Goal: Task Accomplishment & Management: Complete application form

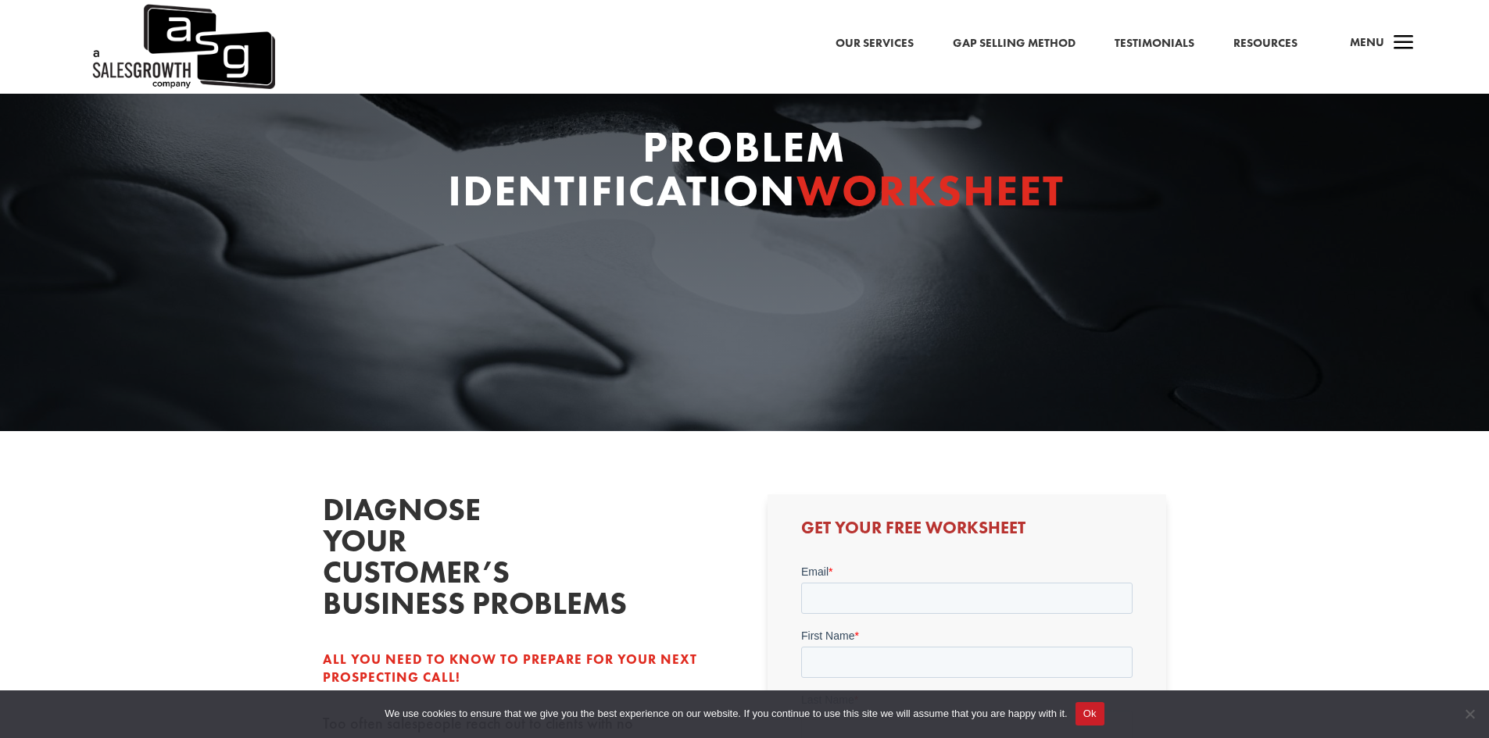
scroll to position [78, 0]
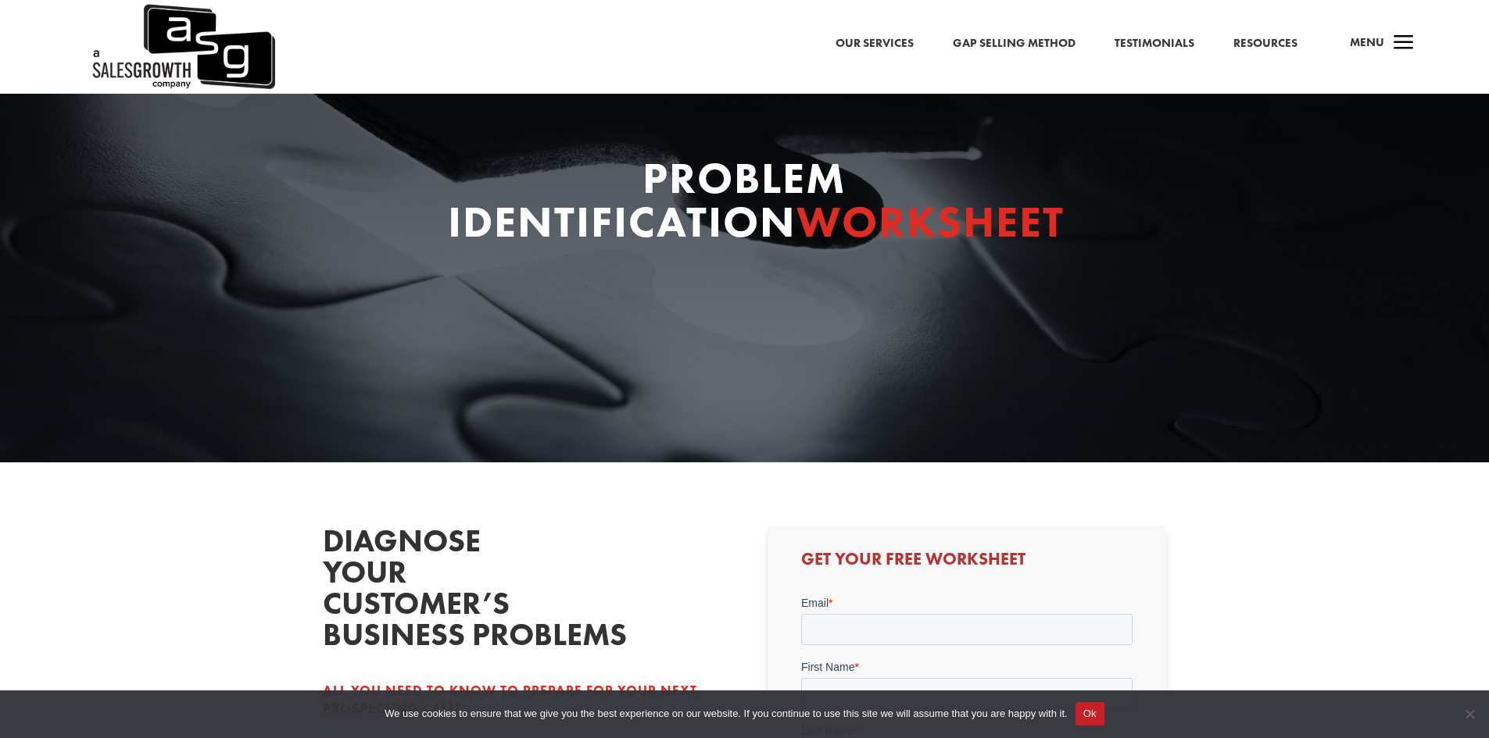
click at [1407, 42] on span "a" at bounding box center [1403, 43] width 31 height 31
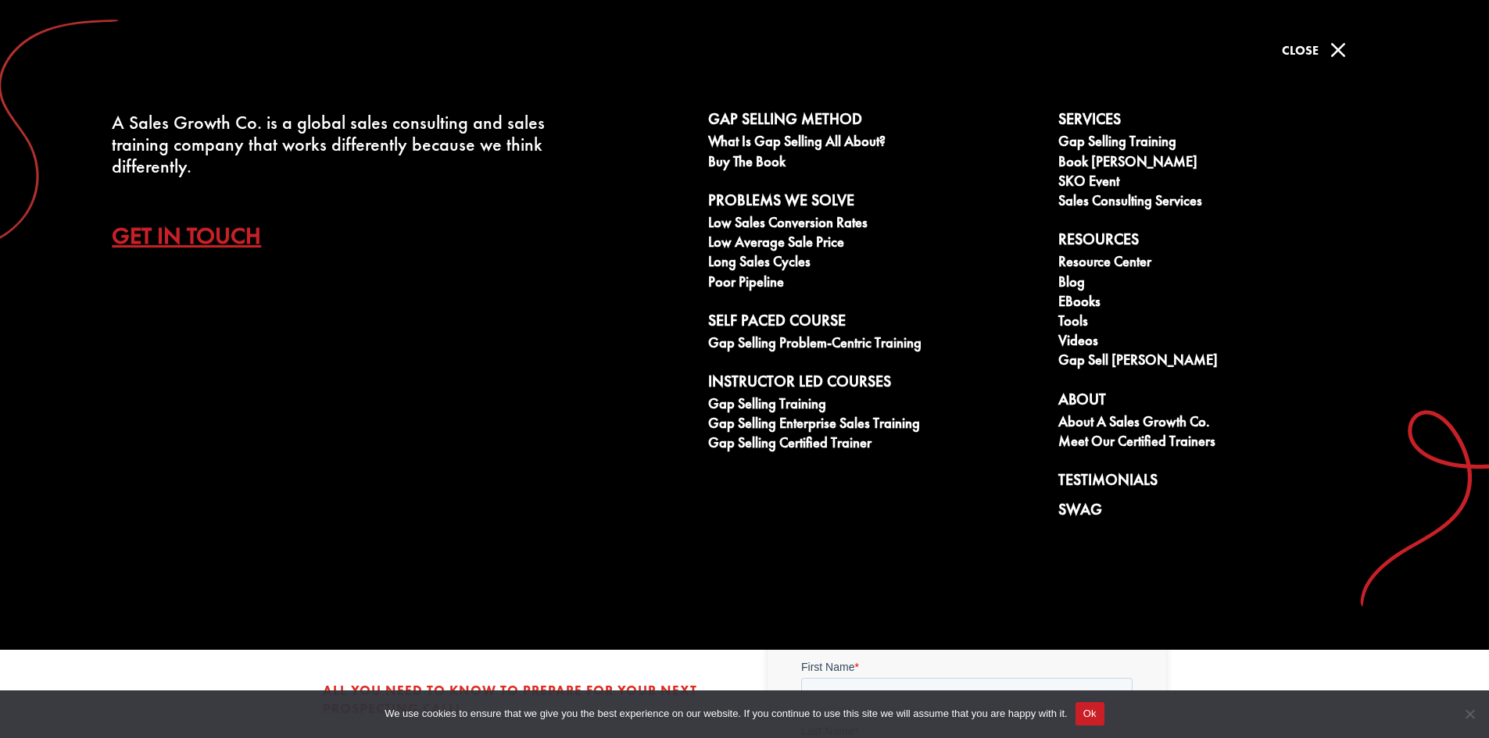
click at [1299, 47] on span "Close" at bounding box center [1300, 50] width 37 height 16
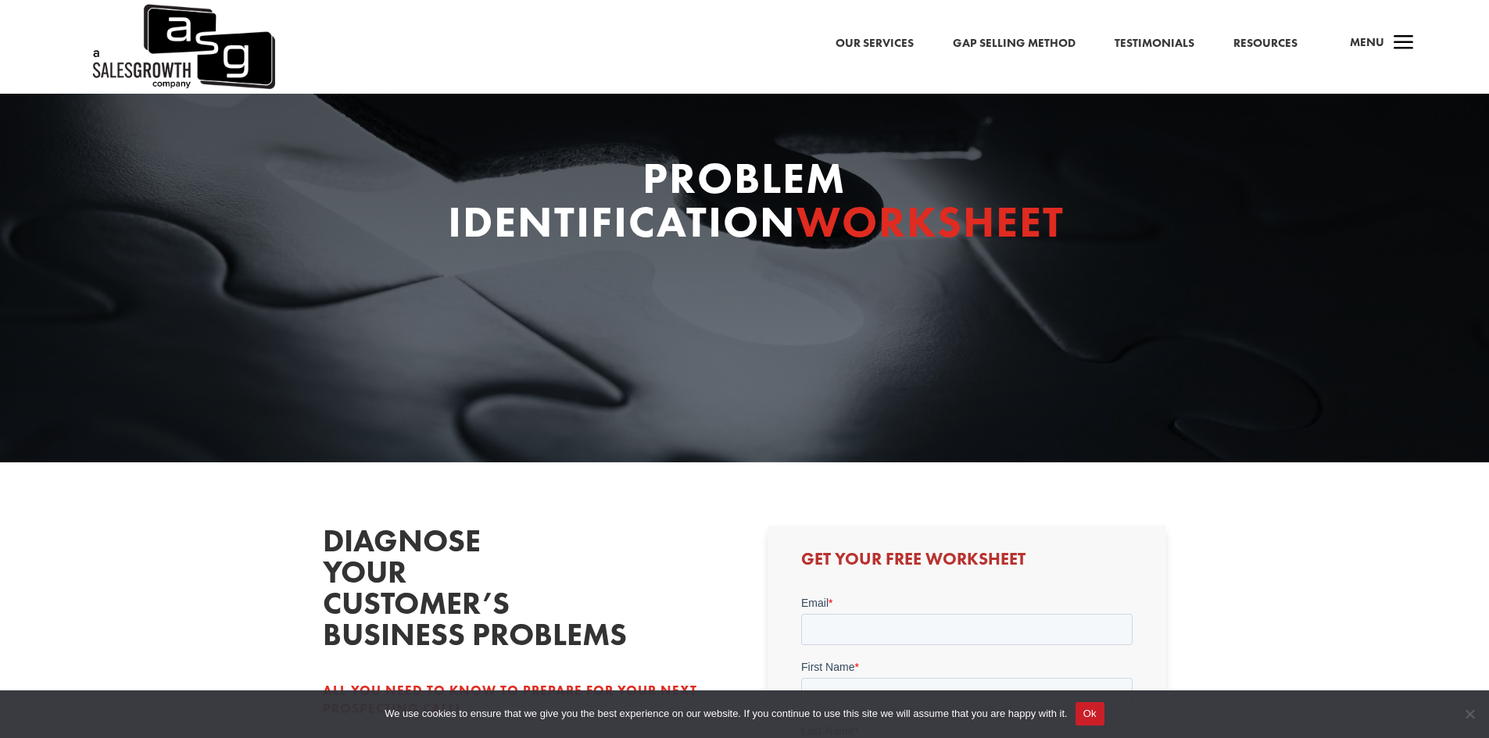
click at [885, 38] on link "Our Services" at bounding box center [874, 44] width 78 height 20
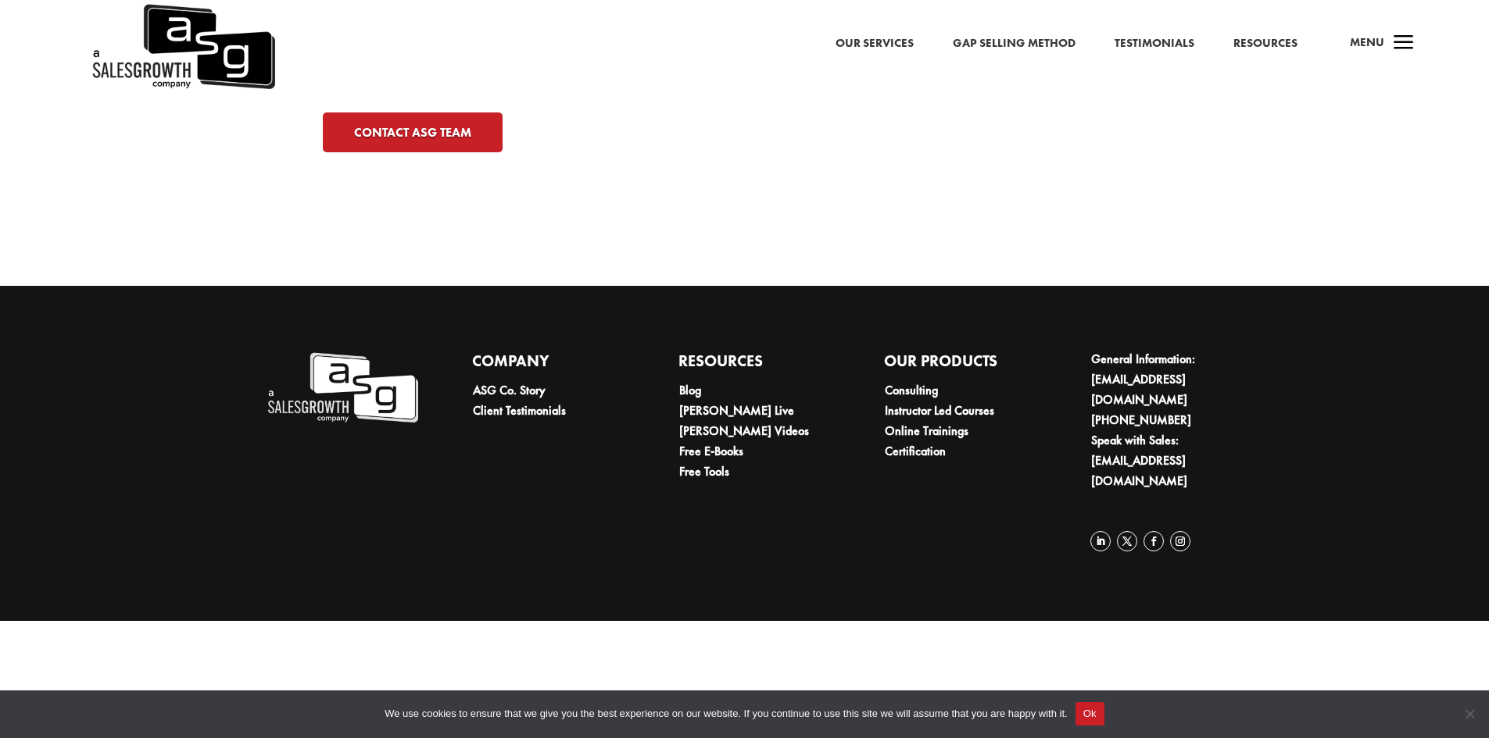
scroll to position [4934, 0]
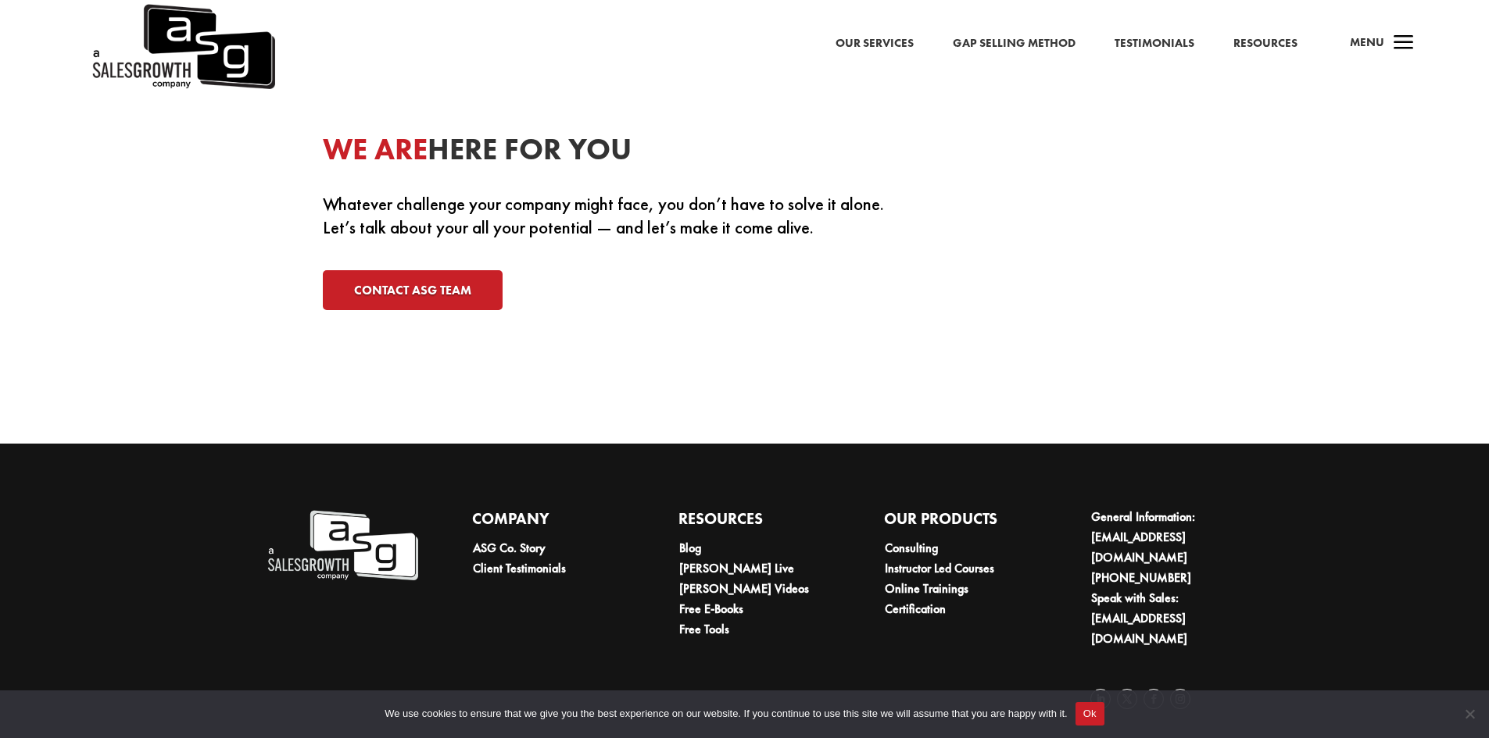
click at [1025, 41] on link "Gap Selling Method" at bounding box center [1014, 44] width 123 height 20
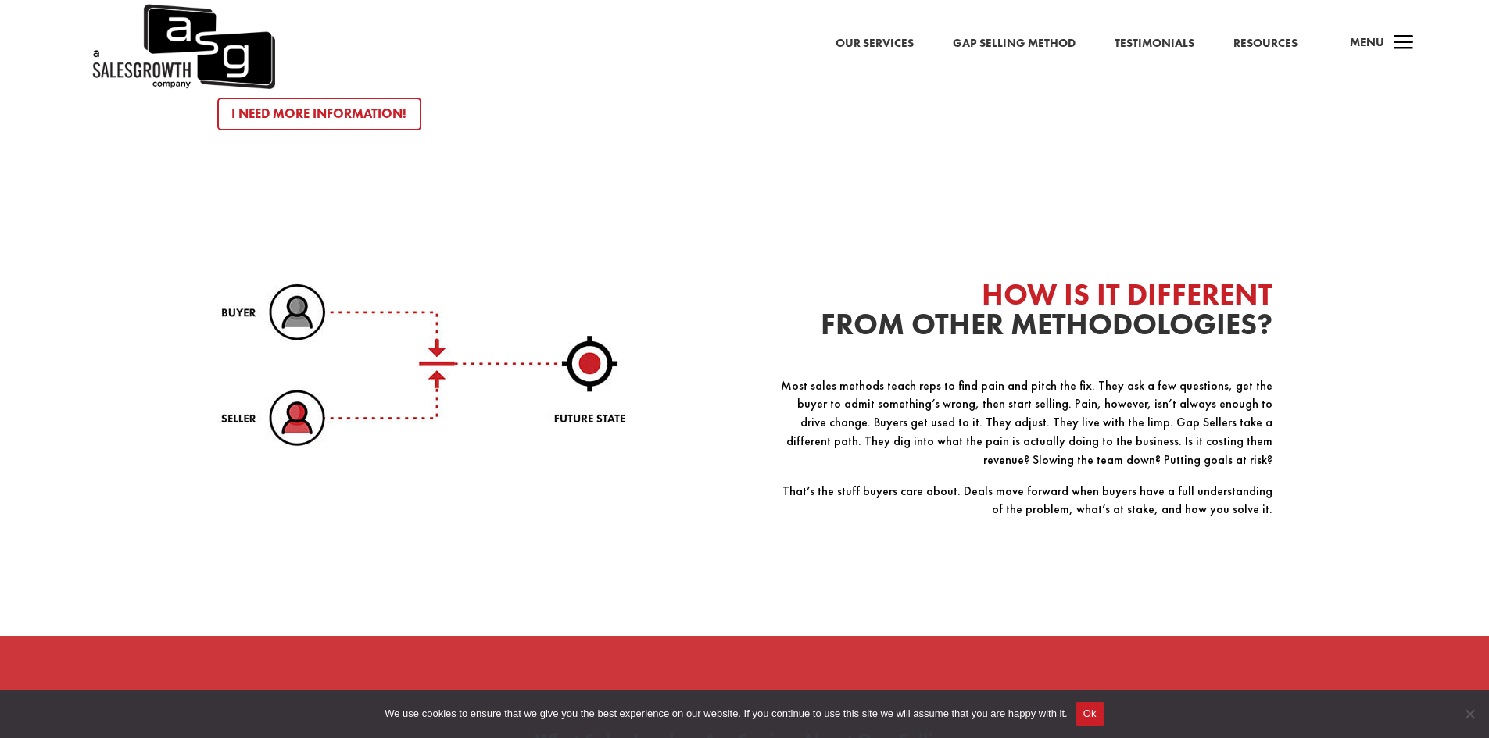
scroll to position [2110, 0]
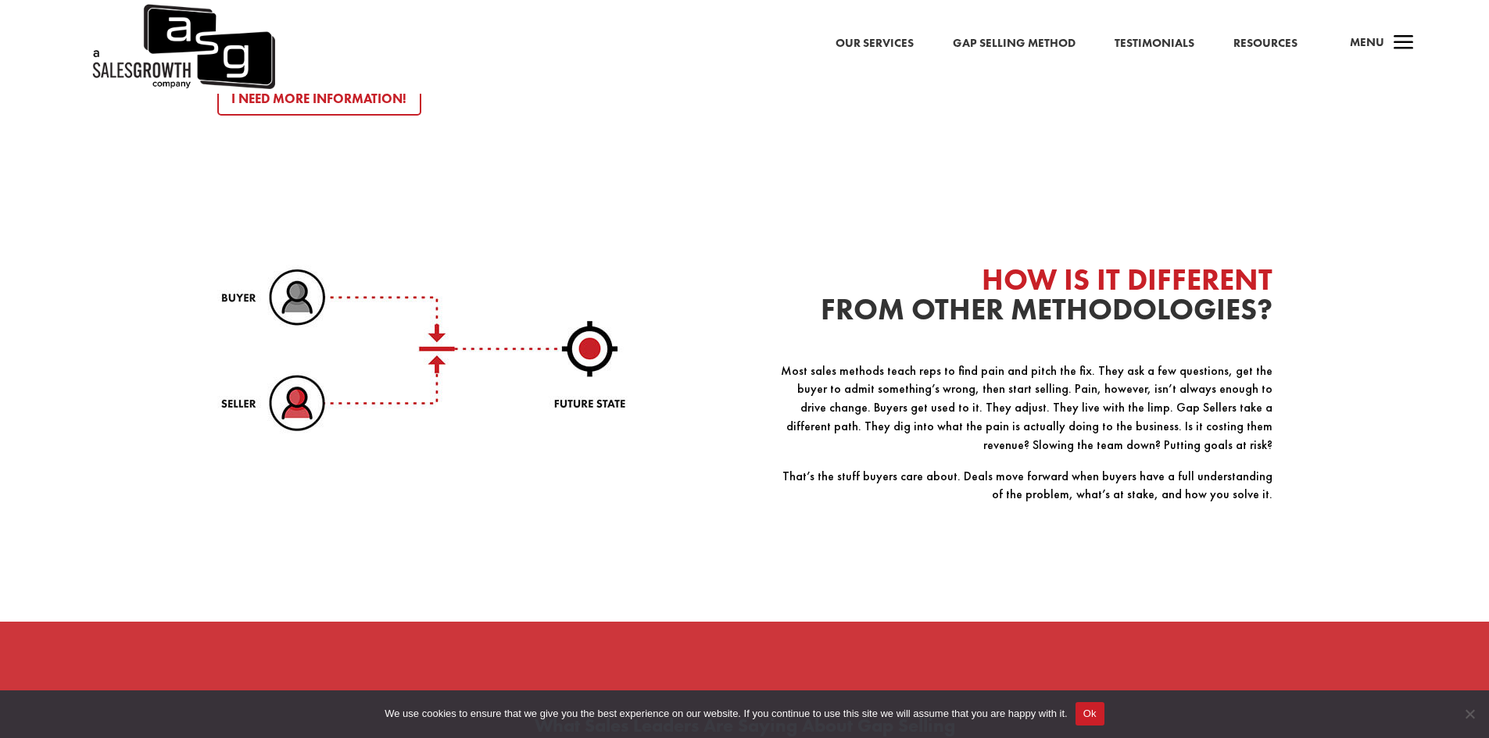
click at [1149, 44] on link "Testimonials" at bounding box center [1154, 44] width 80 height 20
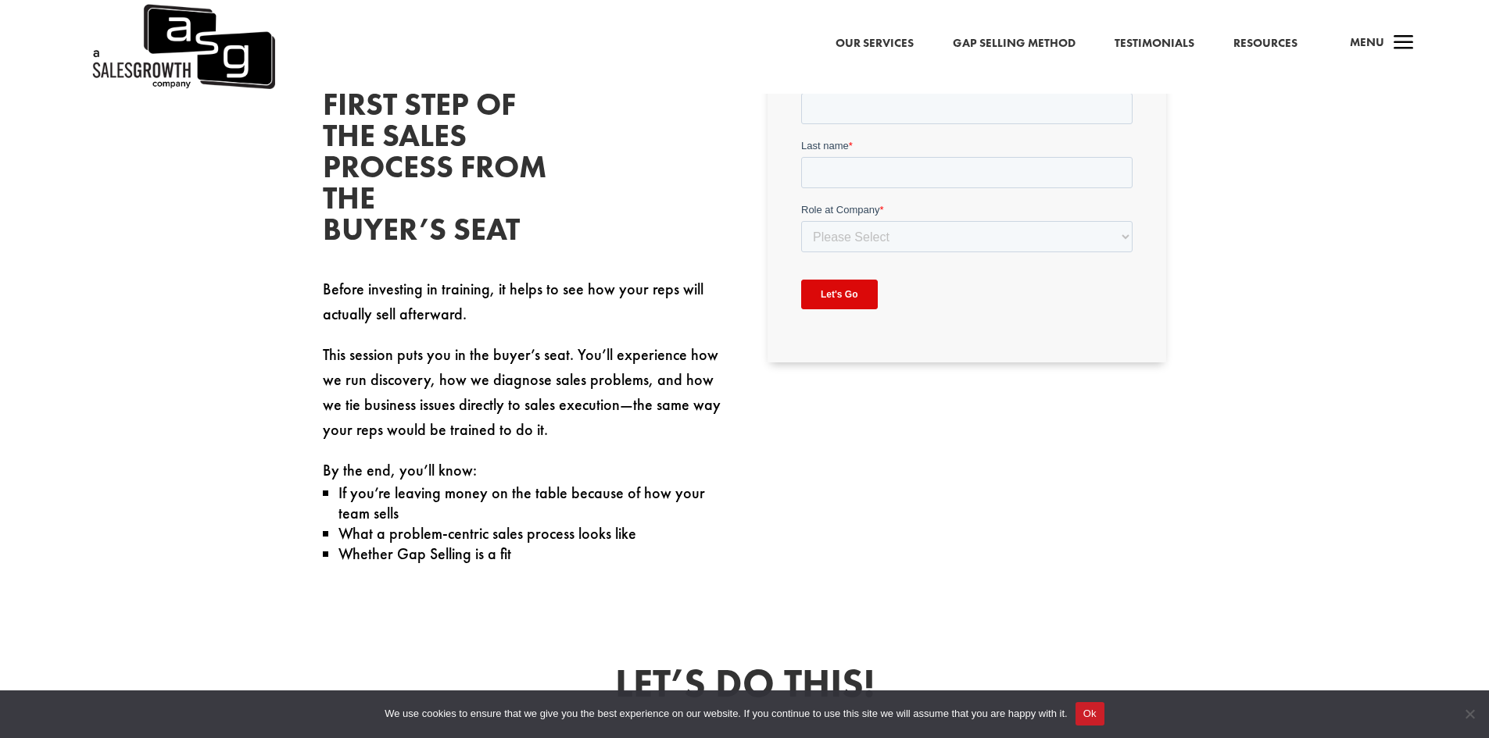
scroll to position [657, 0]
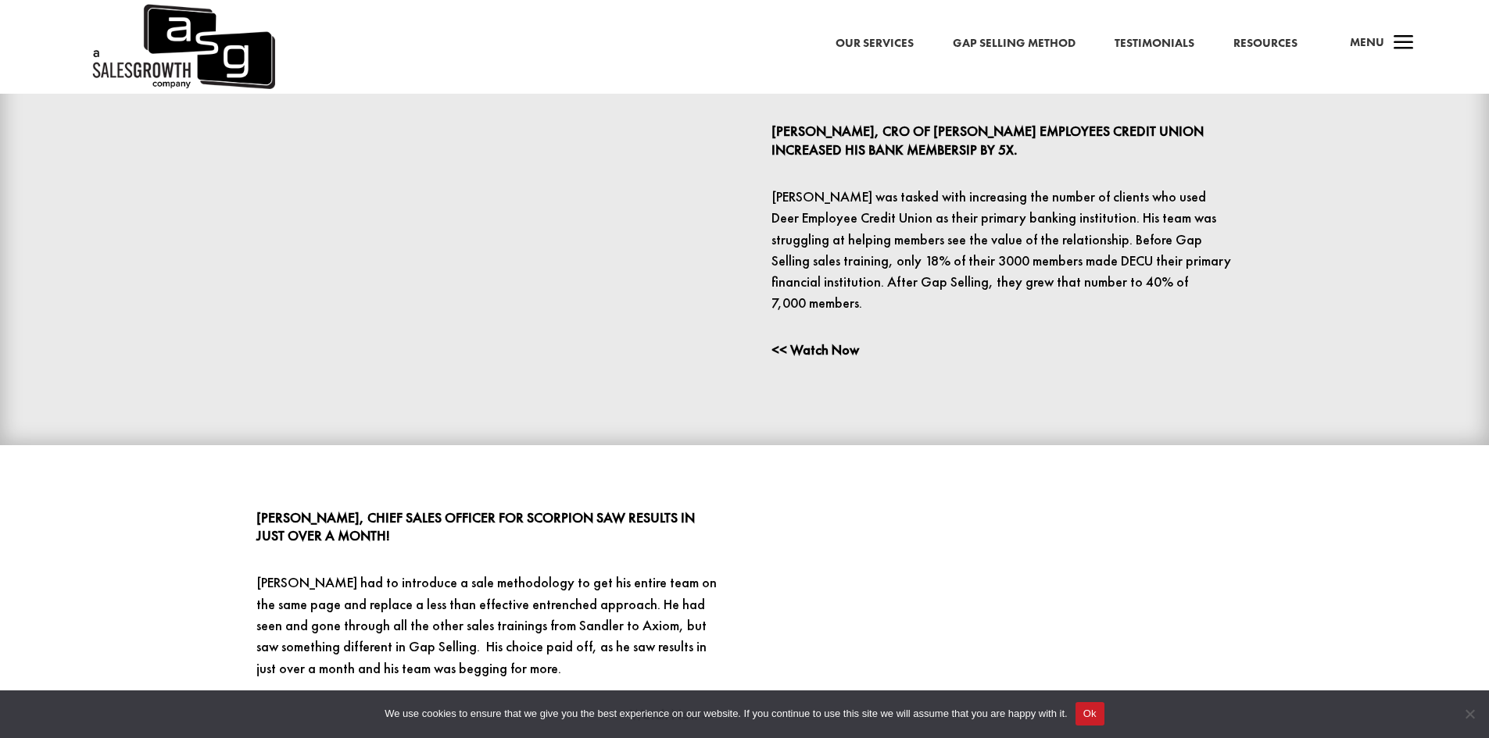
scroll to position [469, 0]
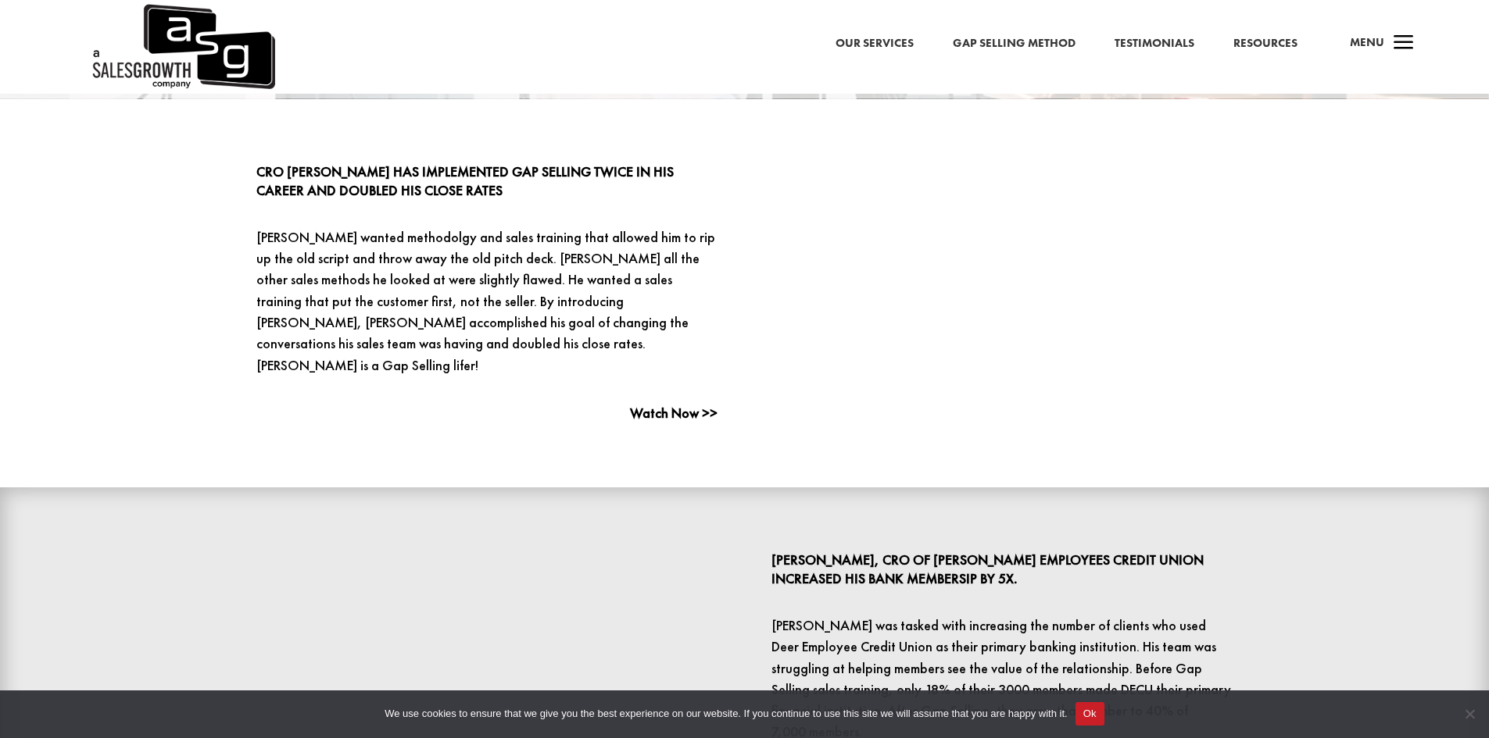
click at [1262, 48] on link "Resources" at bounding box center [1265, 44] width 64 height 20
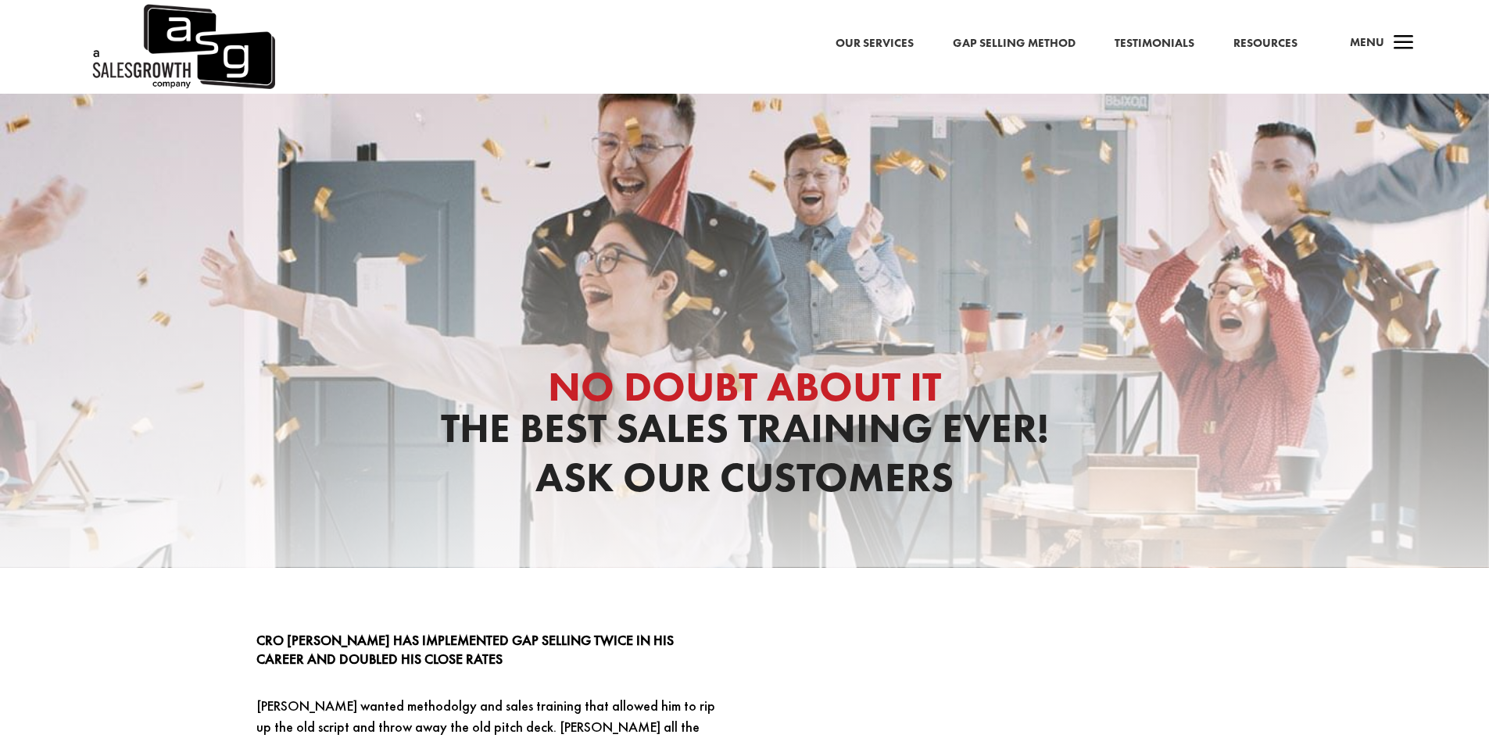
scroll to position [472, 0]
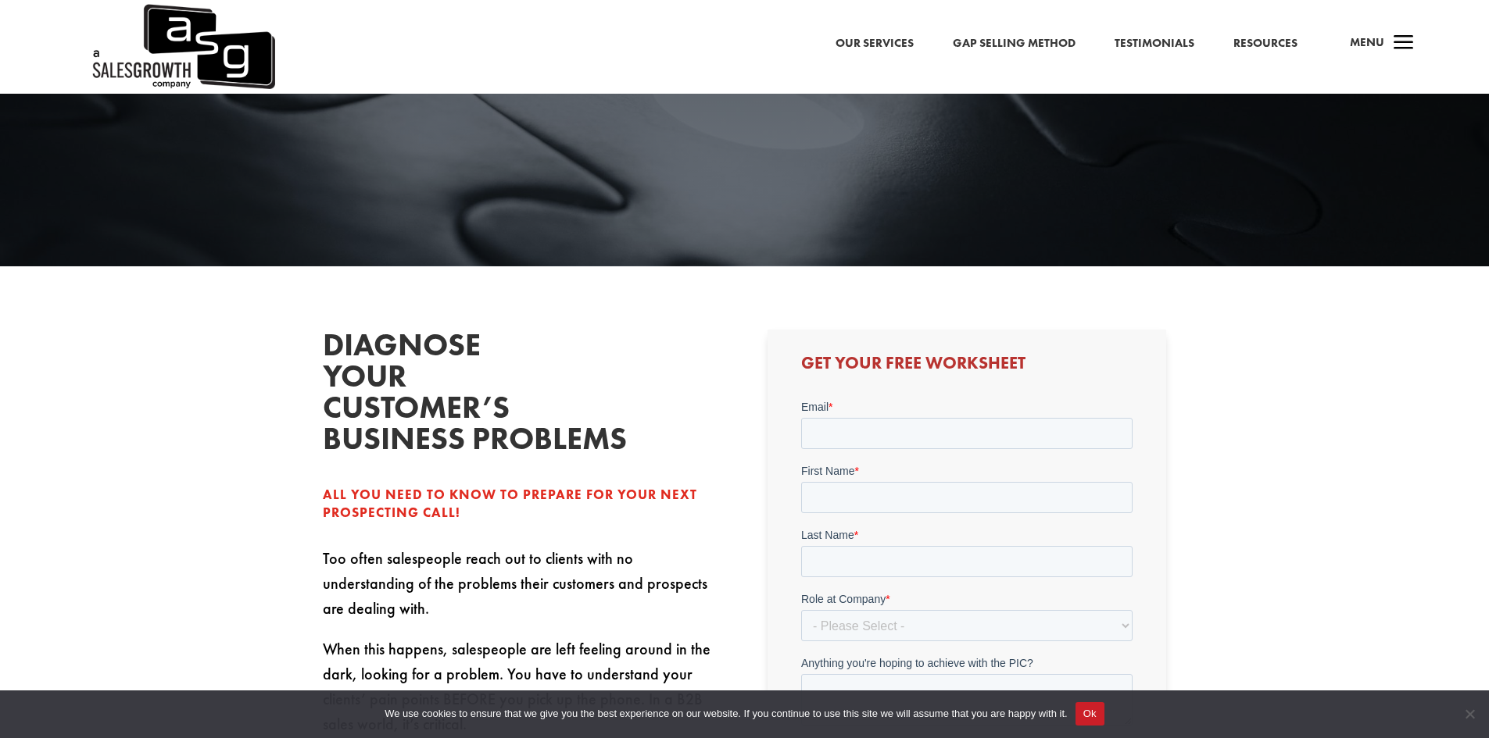
scroll to position [391, 0]
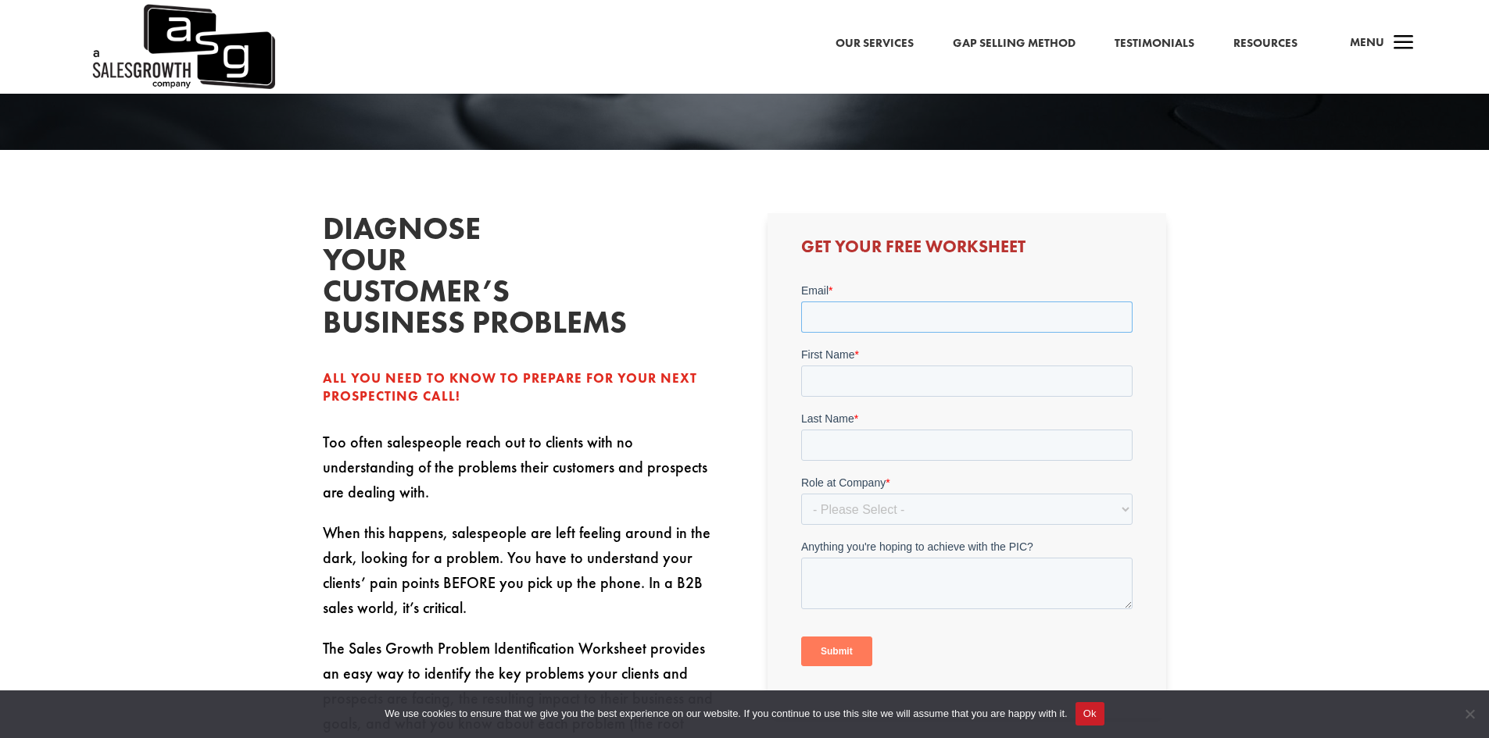
click at [832, 314] on input "Email *" at bounding box center [966, 317] width 331 height 31
type input "[EMAIL_ADDRESS][DOMAIN_NAME]"
type input "[PERSON_NAME]"
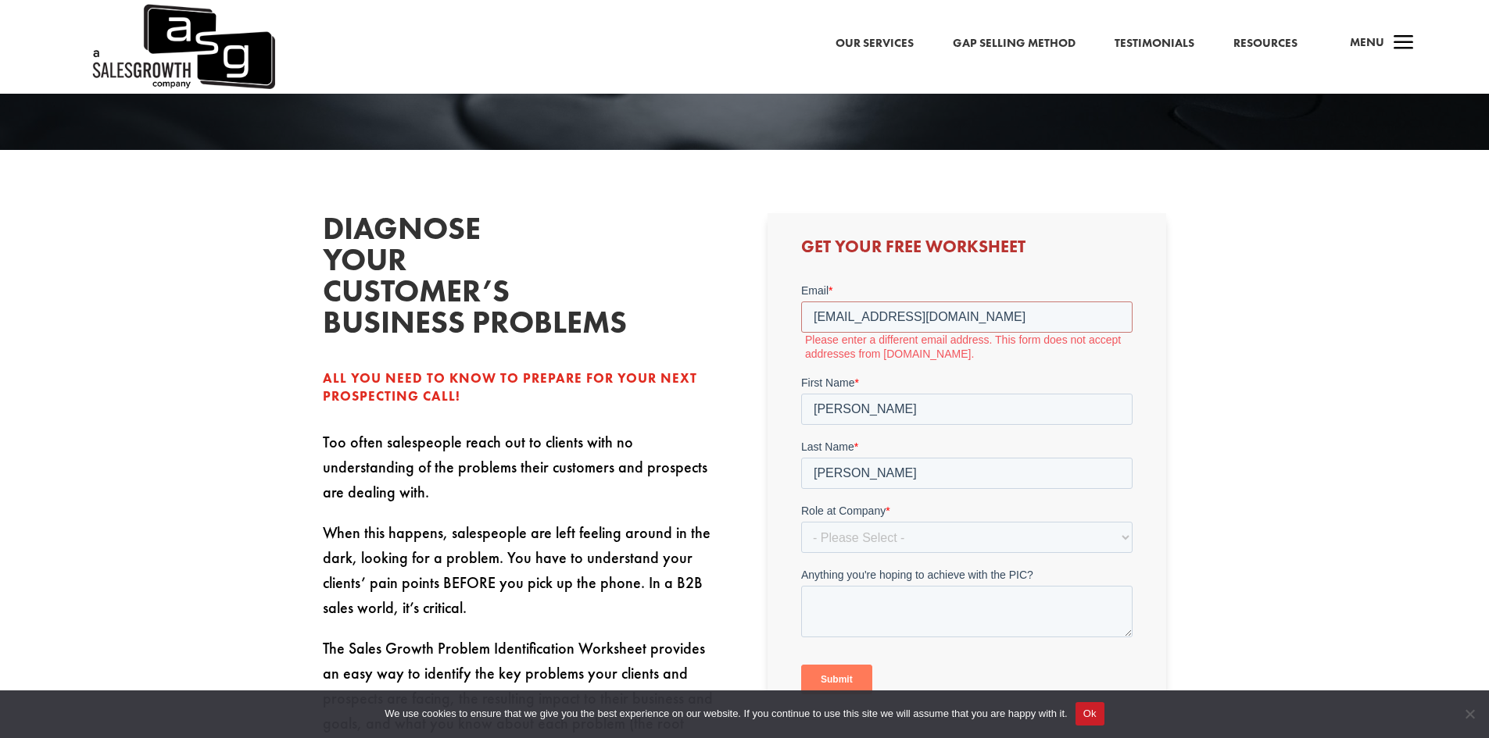
click at [890, 511] on label "Role at Company *" at bounding box center [966, 511] width 331 height 16
click at [890, 522] on select "- Please Select - C-Level (CRO, CSO, etc) Senior Leadership (VP of Sales, VP of…" at bounding box center [966, 537] width 331 height 31
drag, startPoint x: 947, startPoint y: 313, endPoint x: 956, endPoint y: 313, distance: 8.6
click at [947, 313] on input "[EMAIL_ADDRESS][DOMAIN_NAME]" at bounding box center [966, 317] width 331 height 31
click at [1207, 331] on div "Diagnose your customer’s business problems All you need to know to prepare for …" at bounding box center [744, 664] width 1489 height 1029
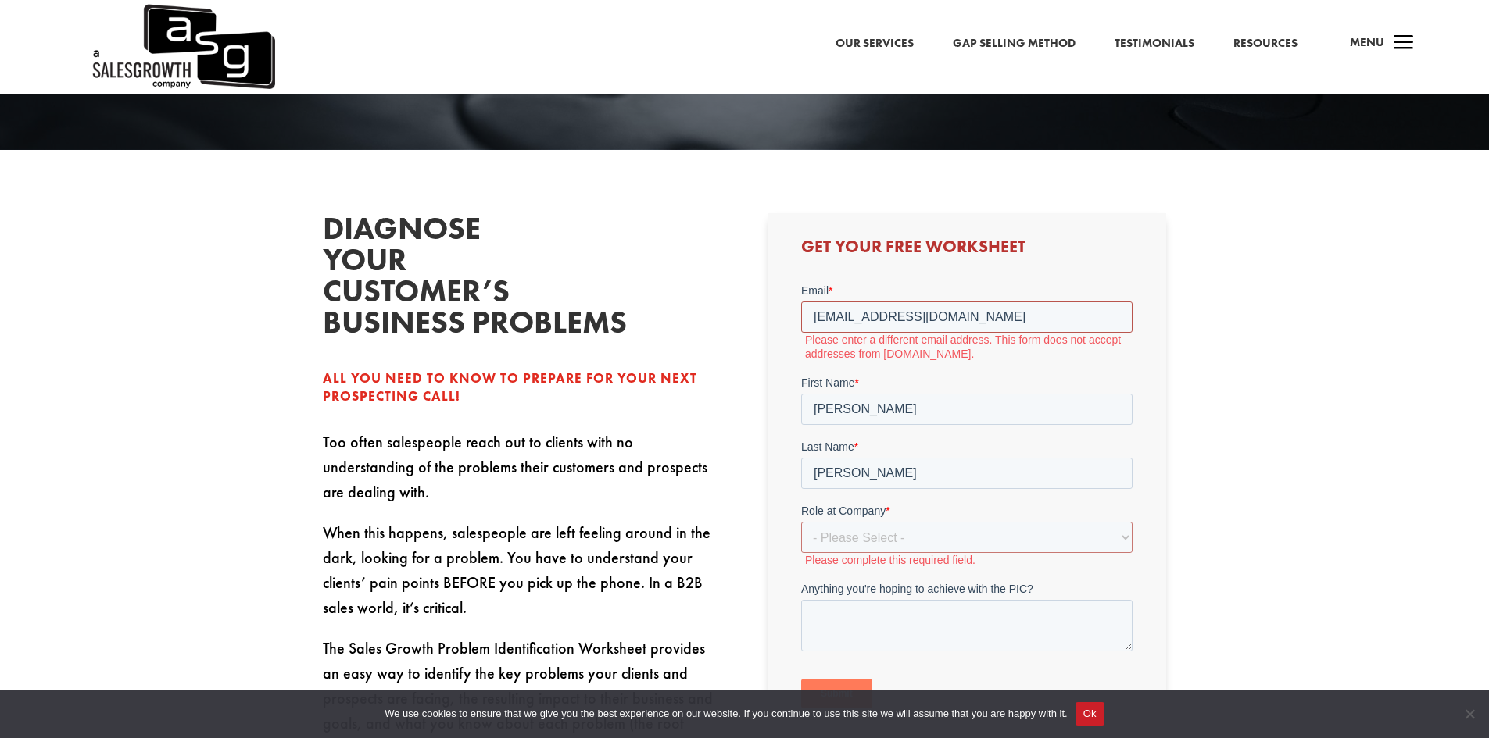
click at [814, 317] on input "boyd5150@gmail.com" at bounding box center [966, 317] width 331 height 31
click at [942, 315] on input "boyd5150@gmail.com" at bounding box center [966, 317] width 331 height 31
click at [815, 315] on input "boyd5150@gmail.com" at bounding box center [966, 317] width 331 height 31
click at [938, 313] on input "boyd5150@gmail.com" at bounding box center [966, 317] width 331 height 31
click at [809, 309] on input "boyd5150@gmail.com" at bounding box center [966, 317] width 331 height 31
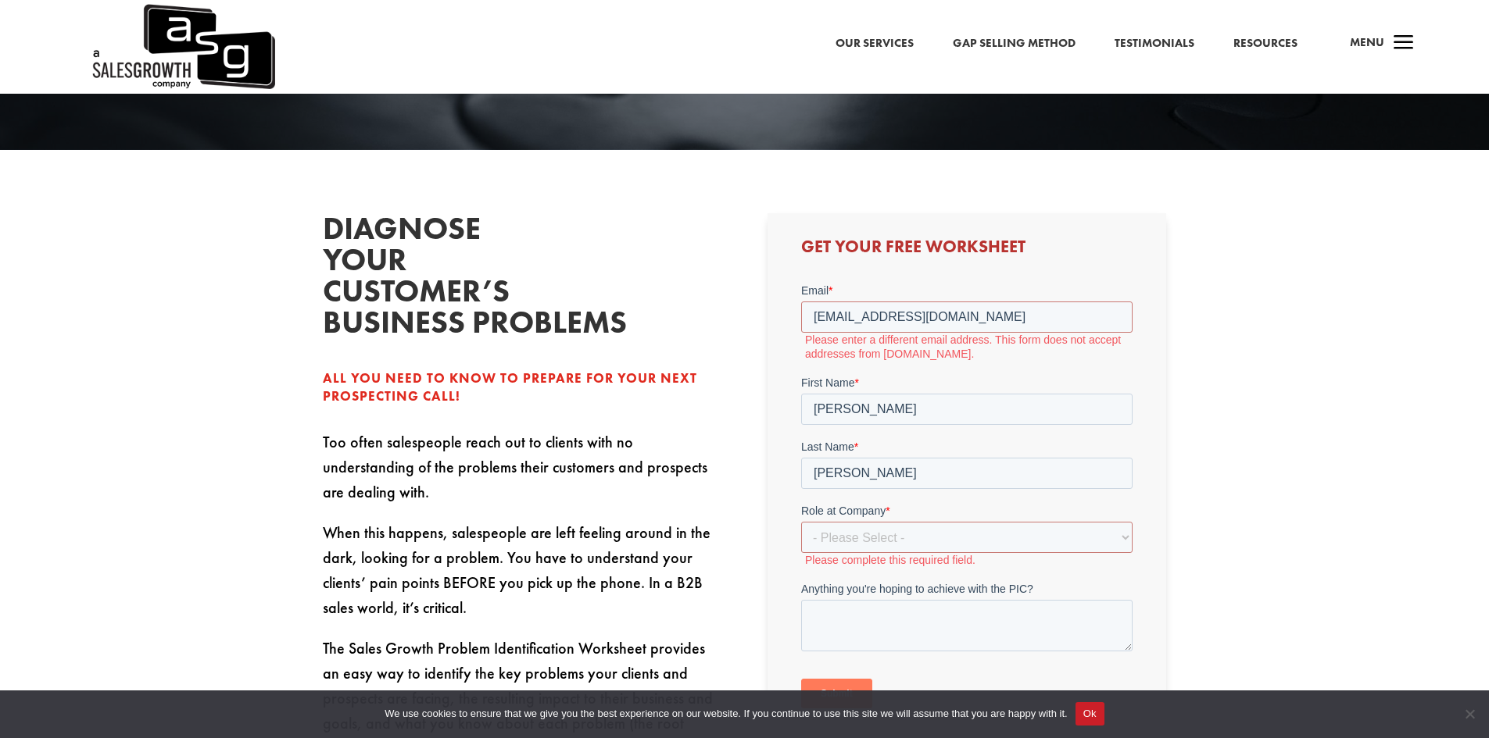
click at [1200, 292] on div "Diagnose your customer’s business problems All you need to know to prepare for …" at bounding box center [744, 664] width 1489 height 1029
click at [994, 321] on input "boyd5150@gmail.com" at bounding box center [966, 317] width 331 height 31
drag, startPoint x: 917, startPoint y: 408, endPoint x: 910, endPoint y: 423, distance: 16.1
click at [917, 408] on input "Dennis" at bounding box center [966, 409] width 331 height 31
drag, startPoint x: 851, startPoint y: 473, endPoint x: 870, endPoint y: 523, distance: 53.4
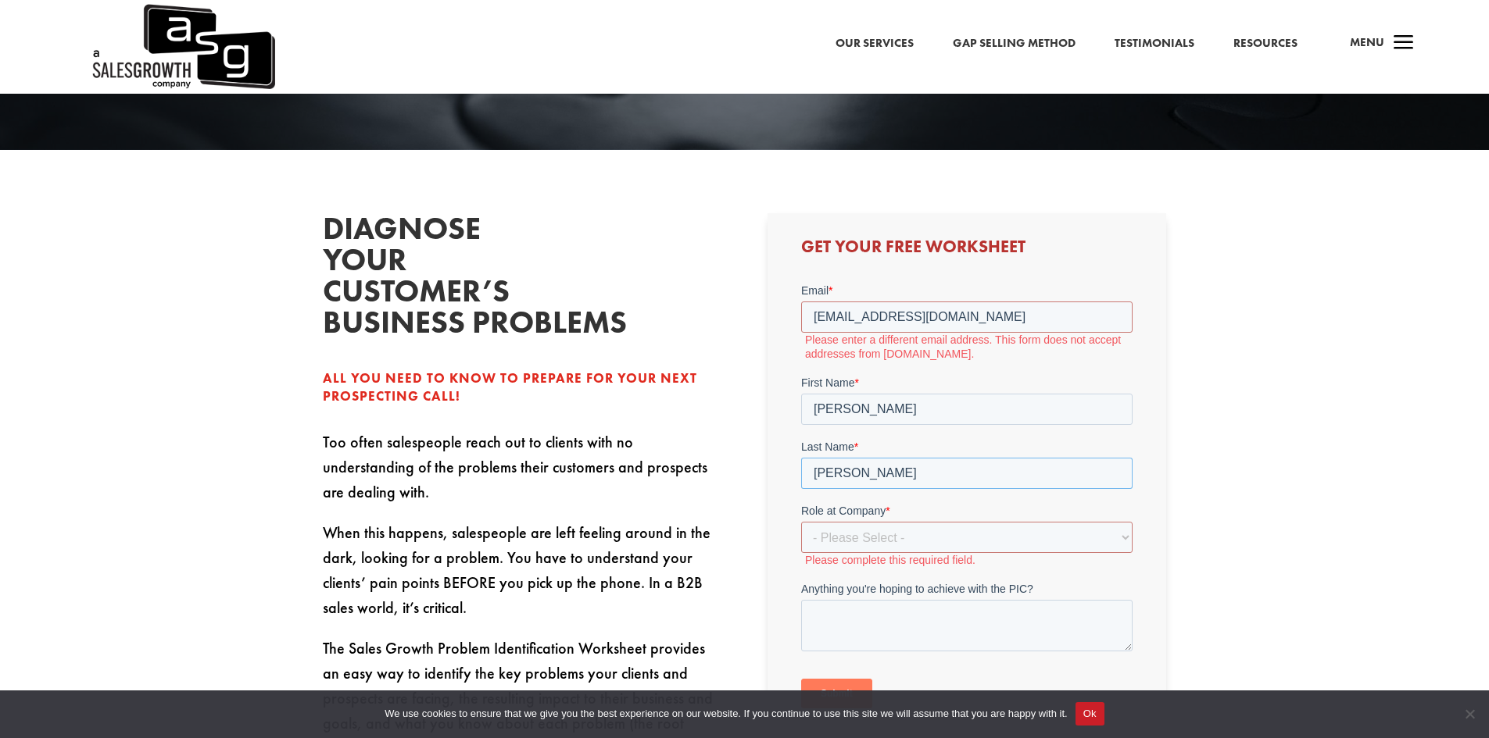
click at [851, 473] on input "Moore" at bounding box center [966, 473] width 331 height 31
click at [838, 540] on select "- Please Select - C-Level (CRO, CSO, etc) Senior Leadership (VP of Sales, VP of…" at bounding box center [966, 537] width 331 height 31
click at [1187, 422] on div "Diagnose your customer’s business problems All you need to know to prepare for …" at bounding box center [744, 664] width 1489 height 1029
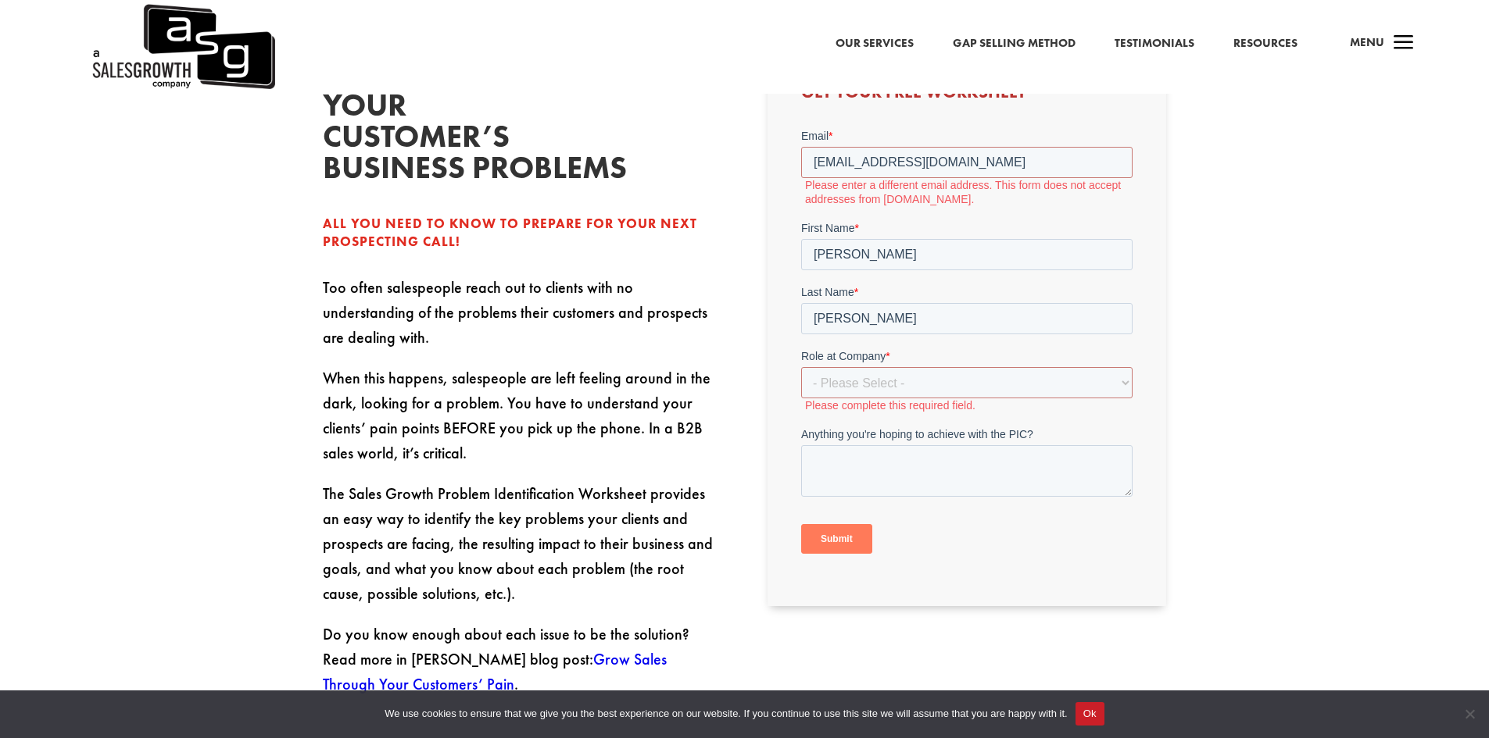
scroll to position [547, 0]
click at [936, 381] on select "- Please Select - C-Level (CRO, CSO, etc) Senior Leadership (VP of Sales, VP of…" at bounding box center [966, 381] width 331 height 31
select select "Individual Contributor (AE, SDR, CSM, etc)"
click at [801, 366] on select "- Please Select - C-Level (CRO, CSO, etc) Senior Leadership (VP of Sales, VP of…" at bounding box center [966, 381] width 331 height 31
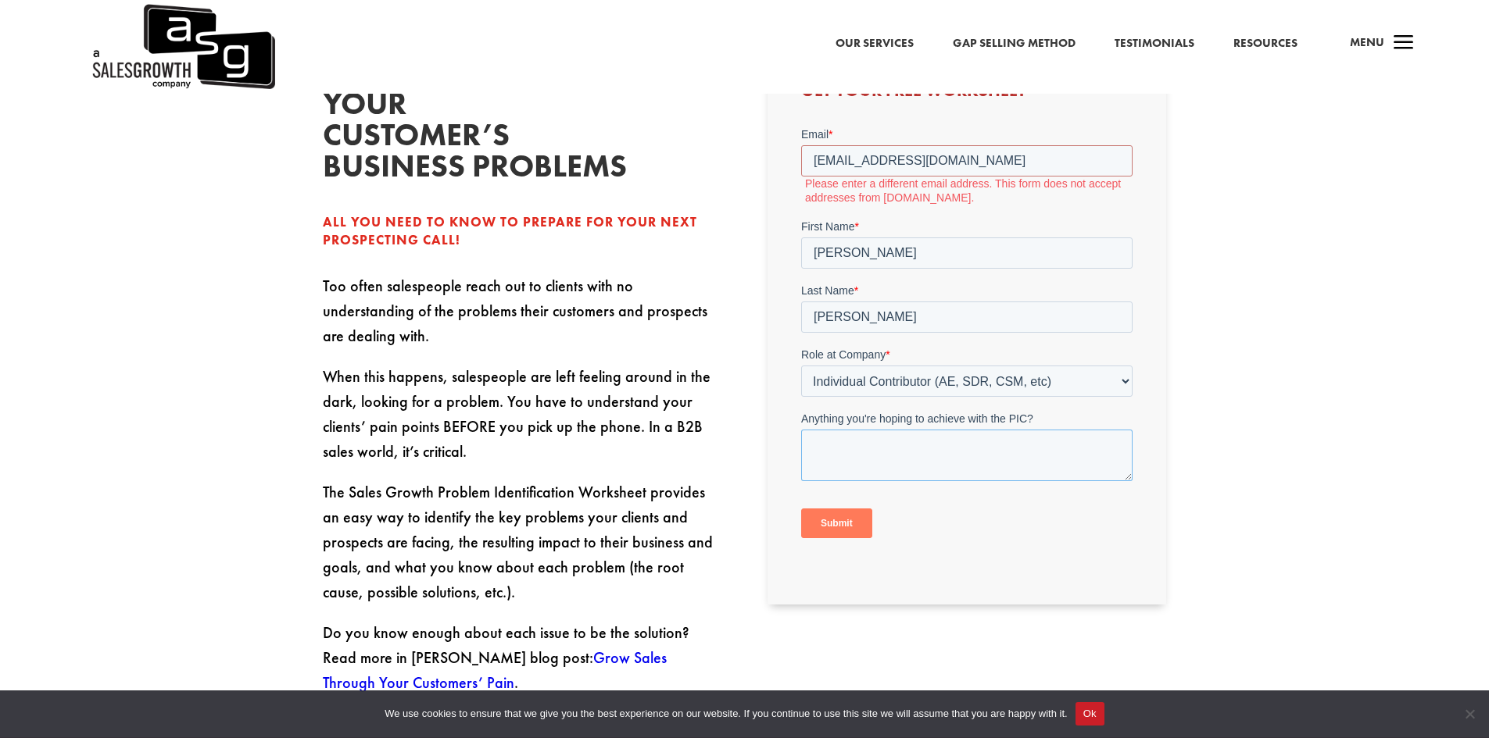
click at [865, 459] on textarea "Anything you're hoping to achieve with the PIC?" at bounding box center [966, 456] width 331 height 52
click at [953, 467] on textarea "I have read the book and I'm looking to use the PIC to start the foundation in" at bounding box center [966, 456] width 331 height 52
type textarea "I have read the book and I'm looking to use the PIC to start the foundation so …"
click at [981, 153] on input "boyd5150@gmail.com" at bounding box center [966, 160] width 331 height 31
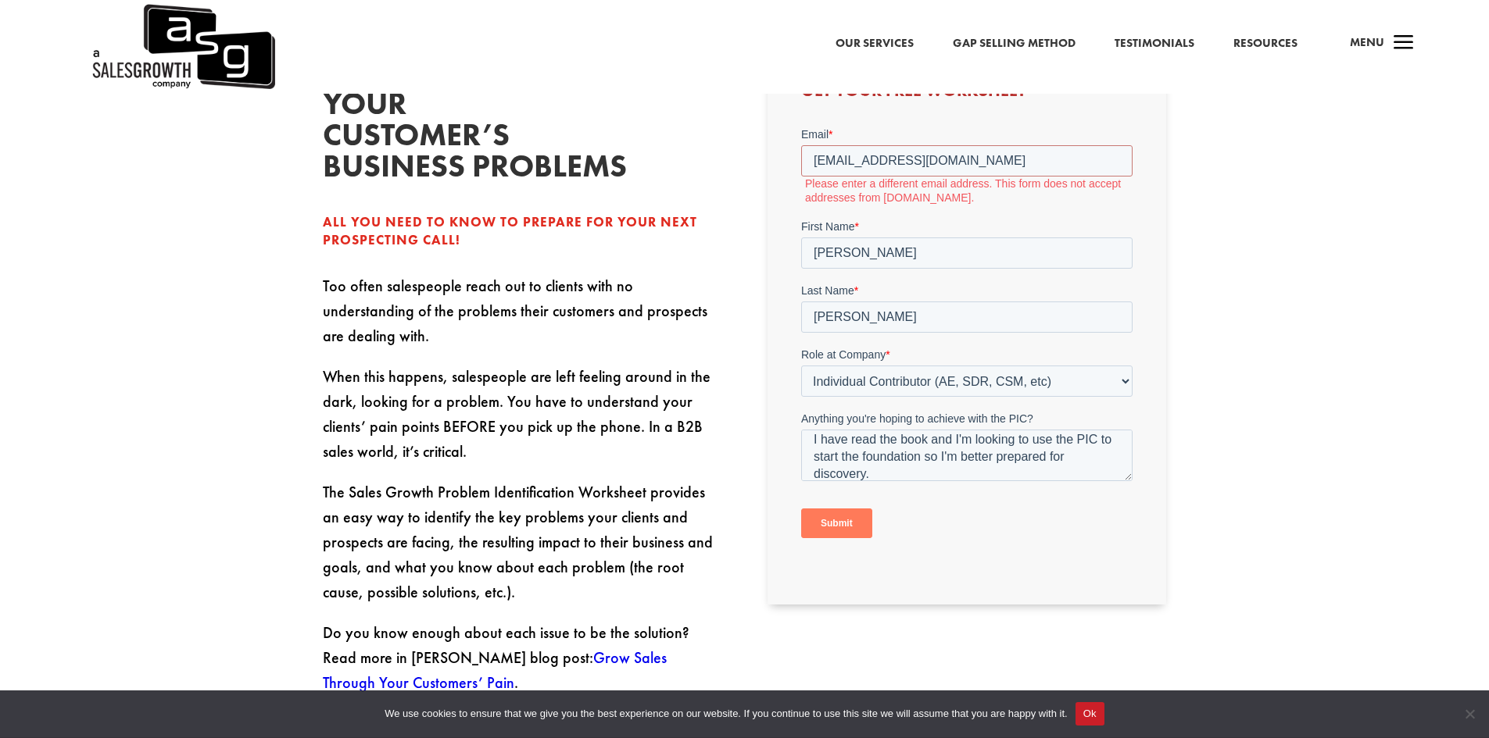
click at [1279, 193] on div "Diagnose your customer’s business problems All you need to know to prepare for …" at bounding box center [744, 508] width 1489 height 1029
click at [964, 158] on input "boyd5150@gmail.com" at bounding box center [966, 160] width 331 height 31
drag, startPoint x: 964, startPoint y: 158, endPoint x: 1574, endPoint y: 281, distance: 622.5
click at [801, 150] on html "Email * boyd5150@gmail.com Please enter a different email address. This form do…" at bounding box center [966, 353] width 331 height 453
click at [955, 159] on input "boyd5150@gmail.com" at bounding box center [966, 160] width 331 height 31
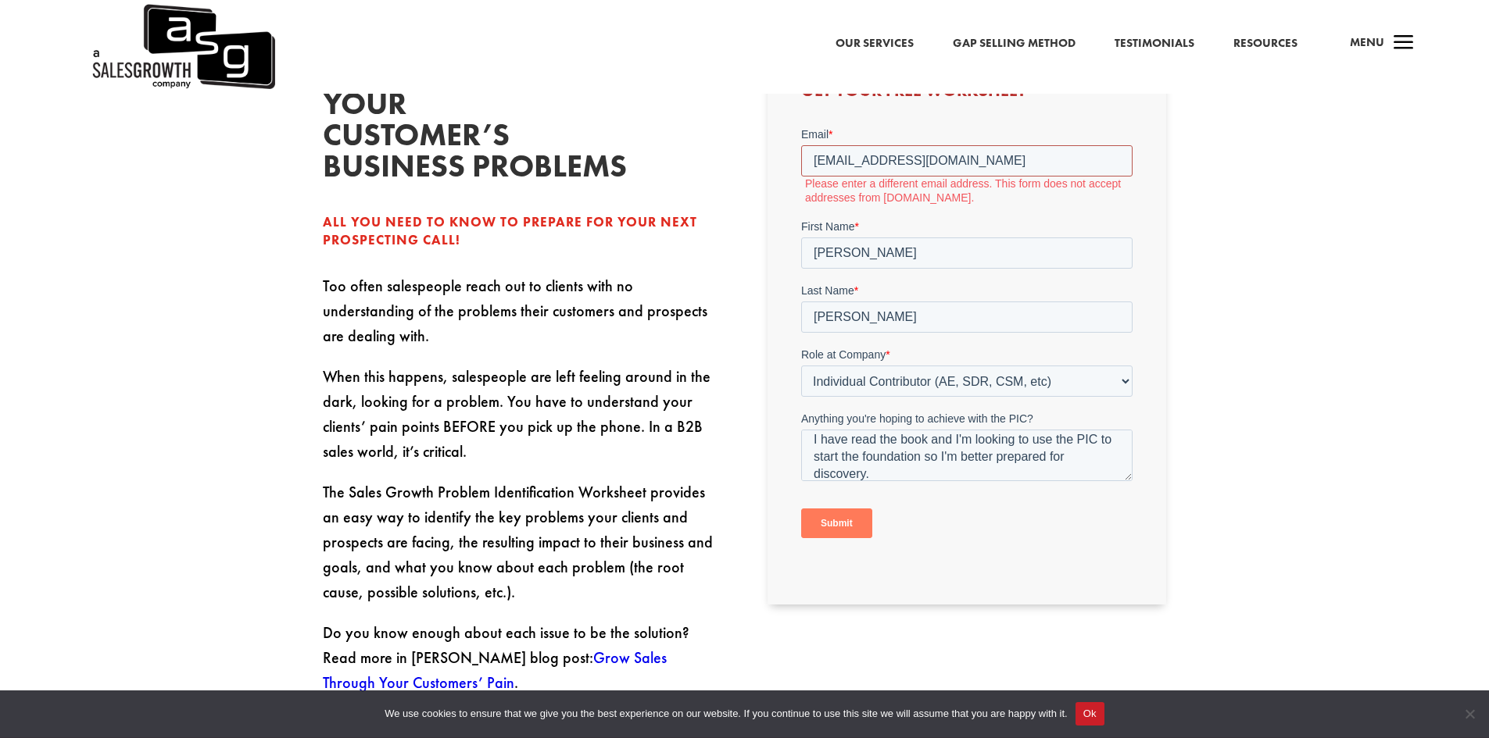
drag, startPoint x: 955, startPoint y: 159, endPoint x: 1590, endPoint y: 287, distance: 647.9
click at [801, 156] on html "Email * boyd5150@gmail.com Please enter a different email address. This form do…" at bounding box center [966, 353] width 331 height 453
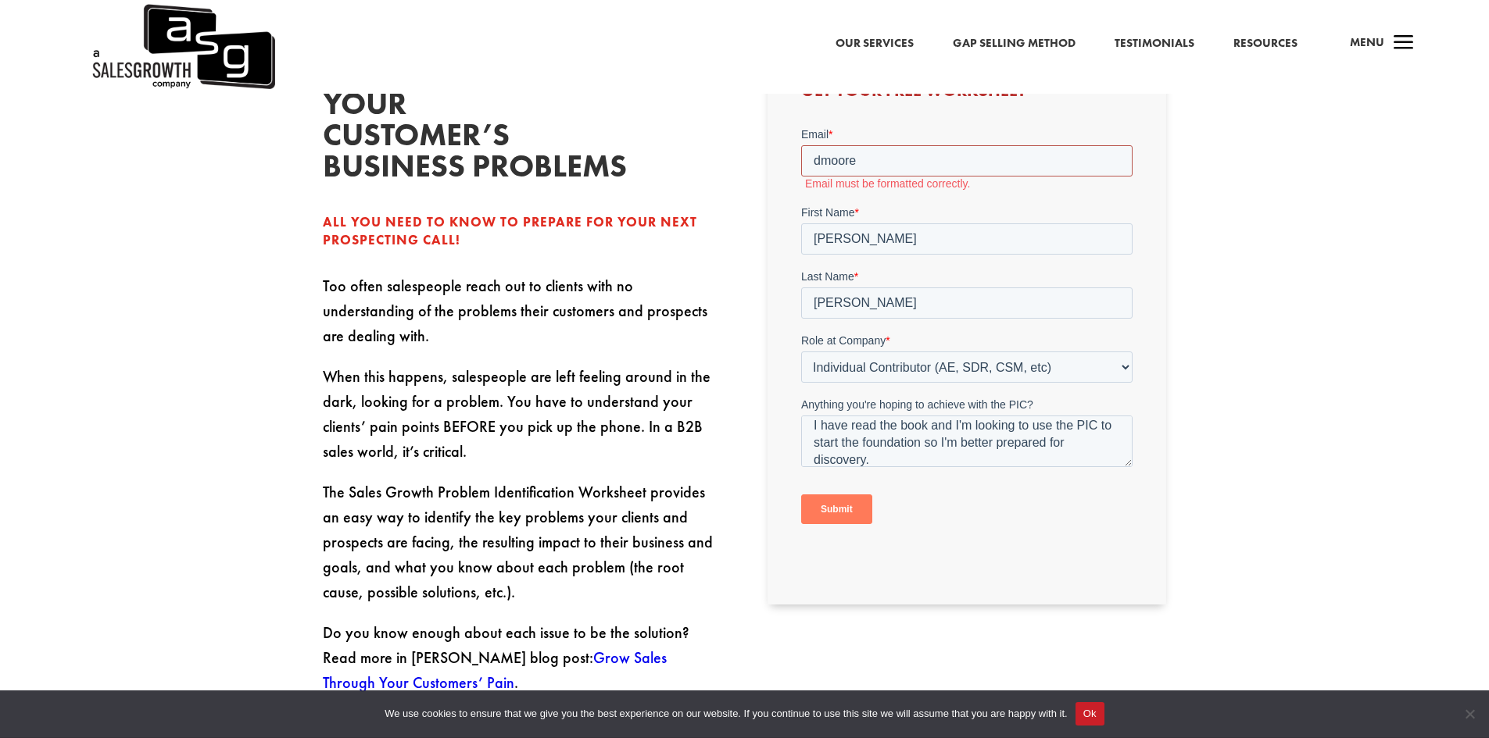
type input "dmoore2@opentext.com"
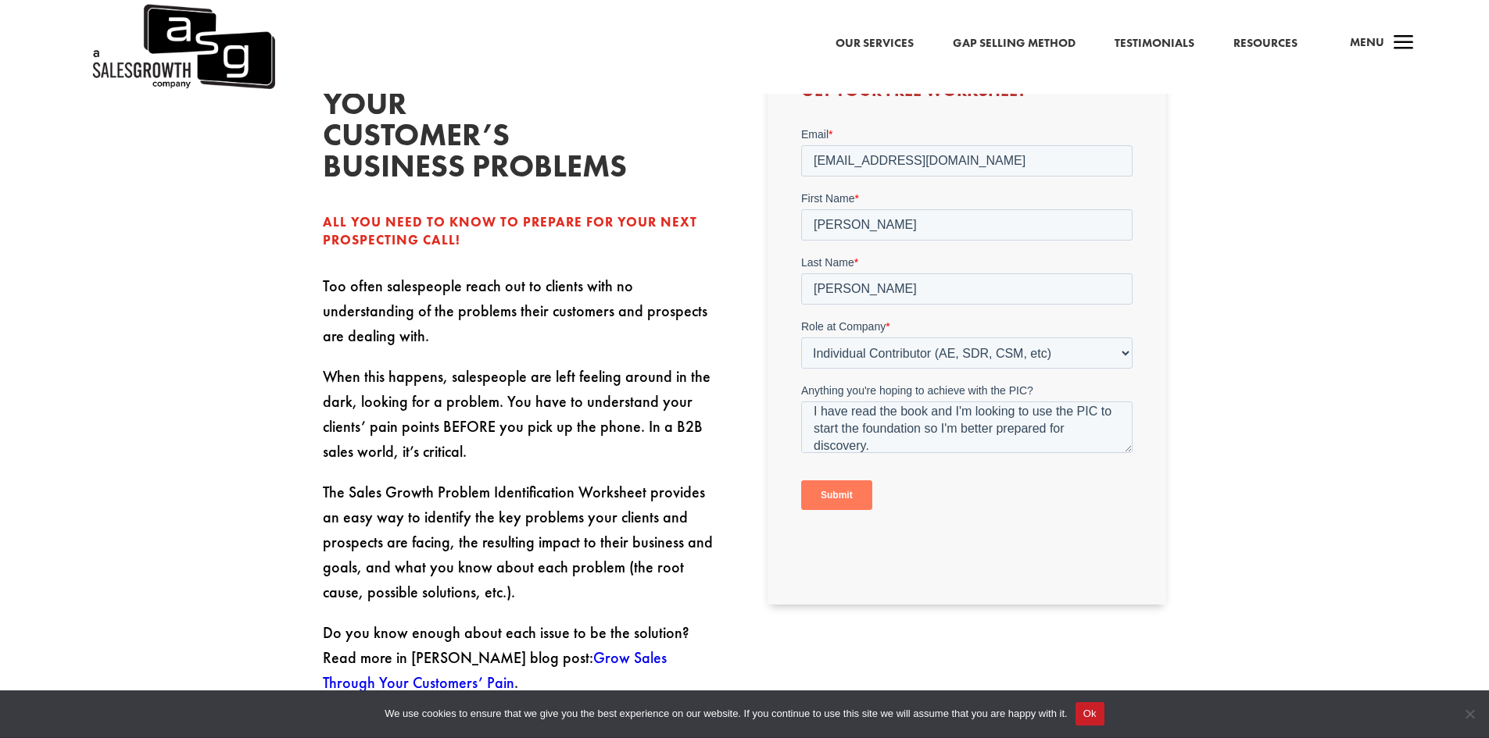
click at [1368, 202] on div "Diagnose your customer’s business problems All you need to know to prepare for …" at bounding box center [744, 508] width 1489 height 1029
click at [842, 493] on input "Submit" at bounding box center [836, 496] width 71 height 30
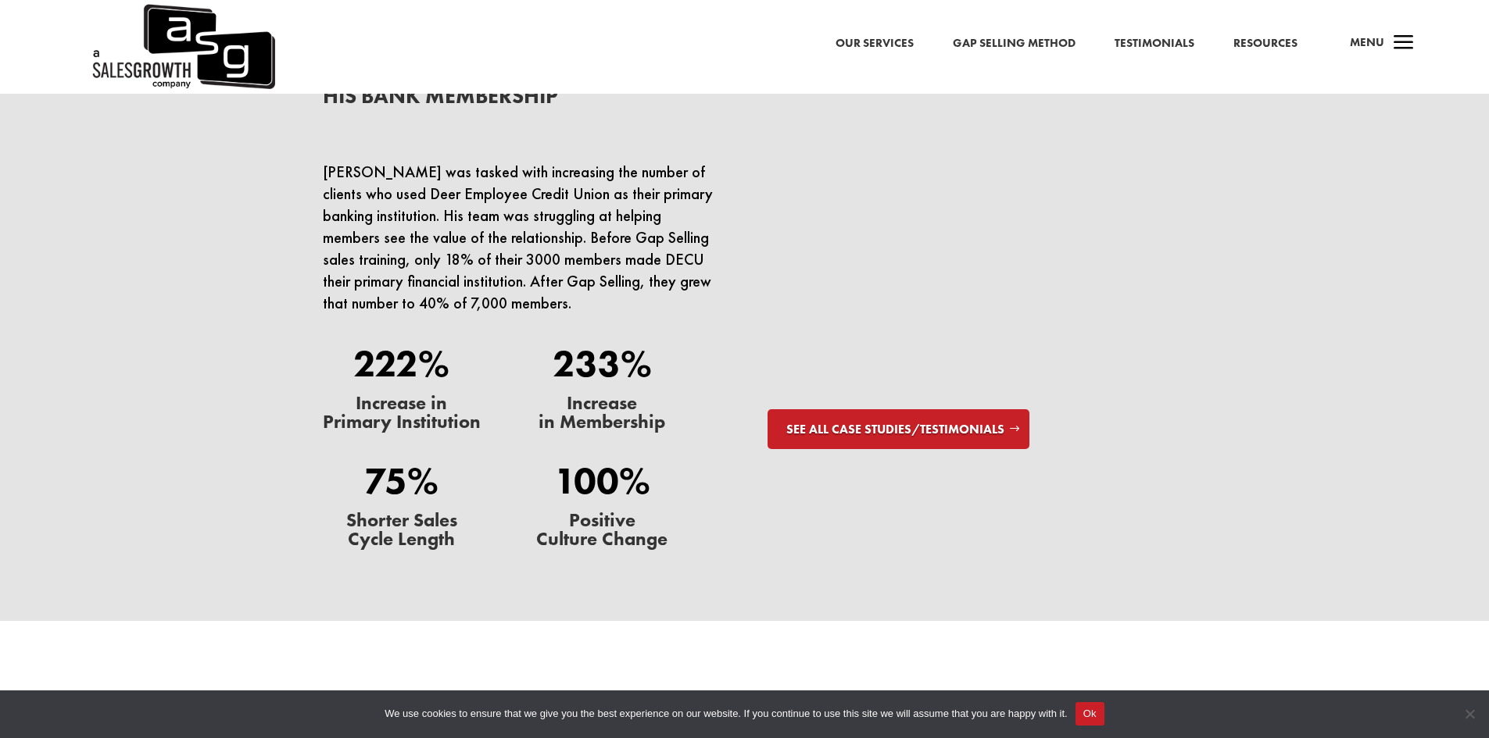
scroll to position [4454, 0]
click at [1264, 39] on link "Resources" at bounding box center [1265, 44] width 64 height 20
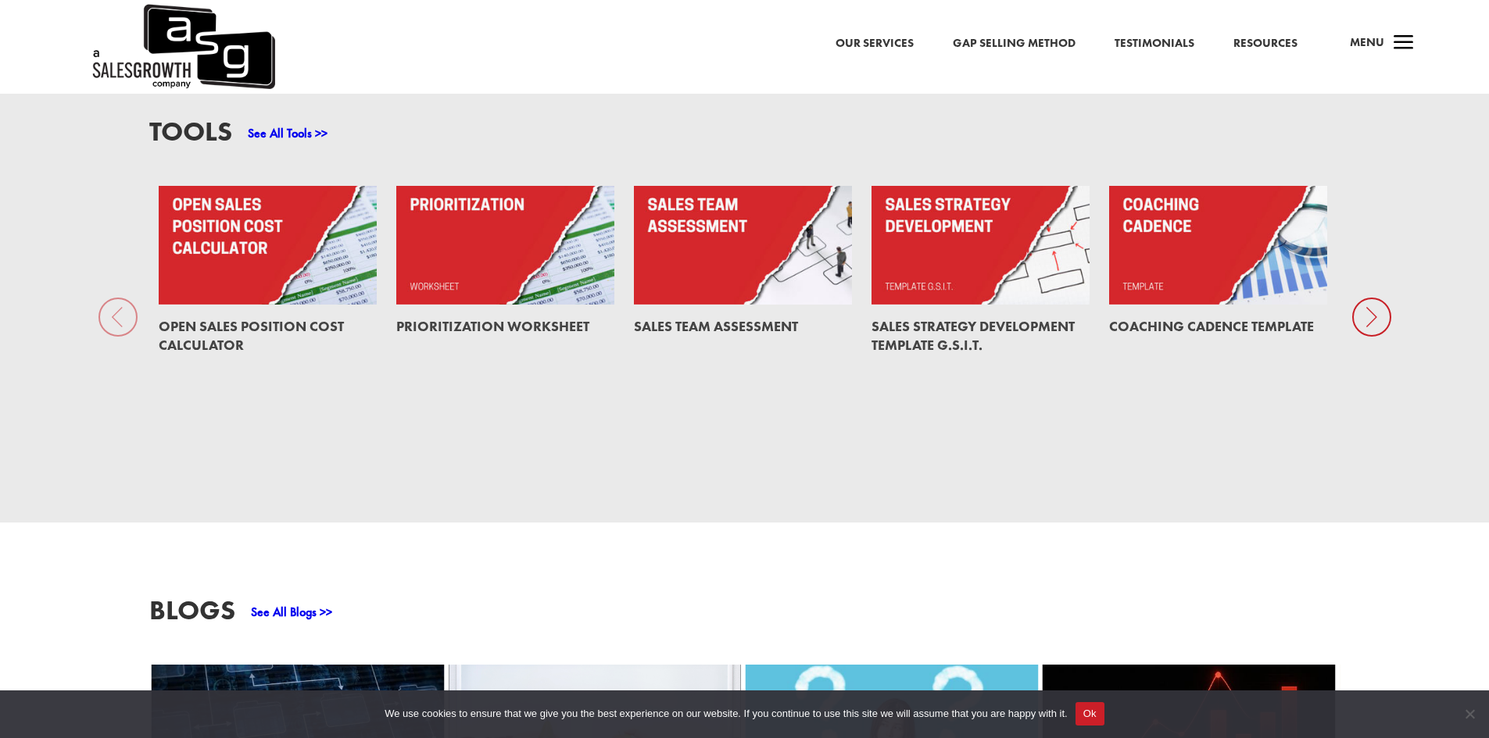
scroll to position [1171, 0]
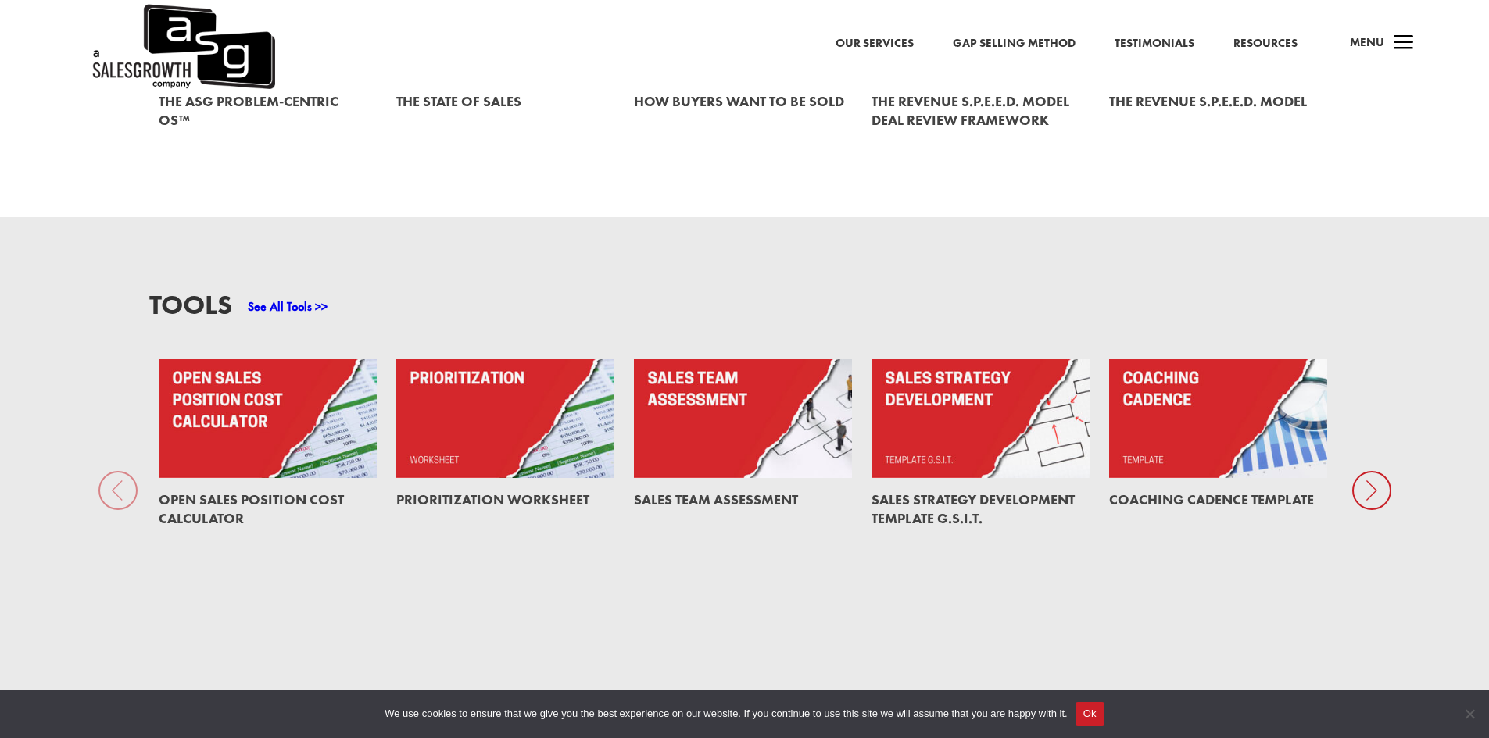
click at [1377, 481] on icon at bounding box center [1371, 490] width 39 height 39
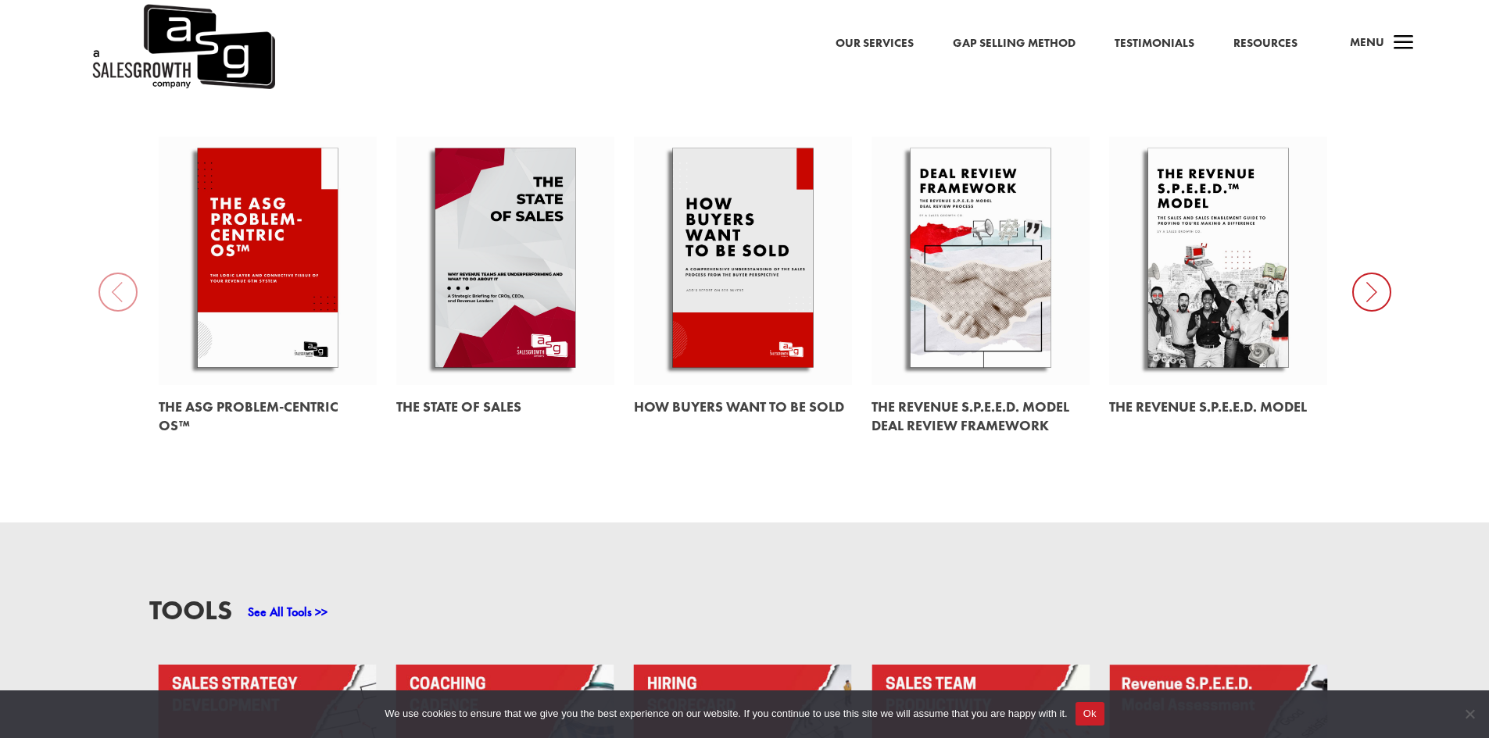
scroll to position [781, 0]
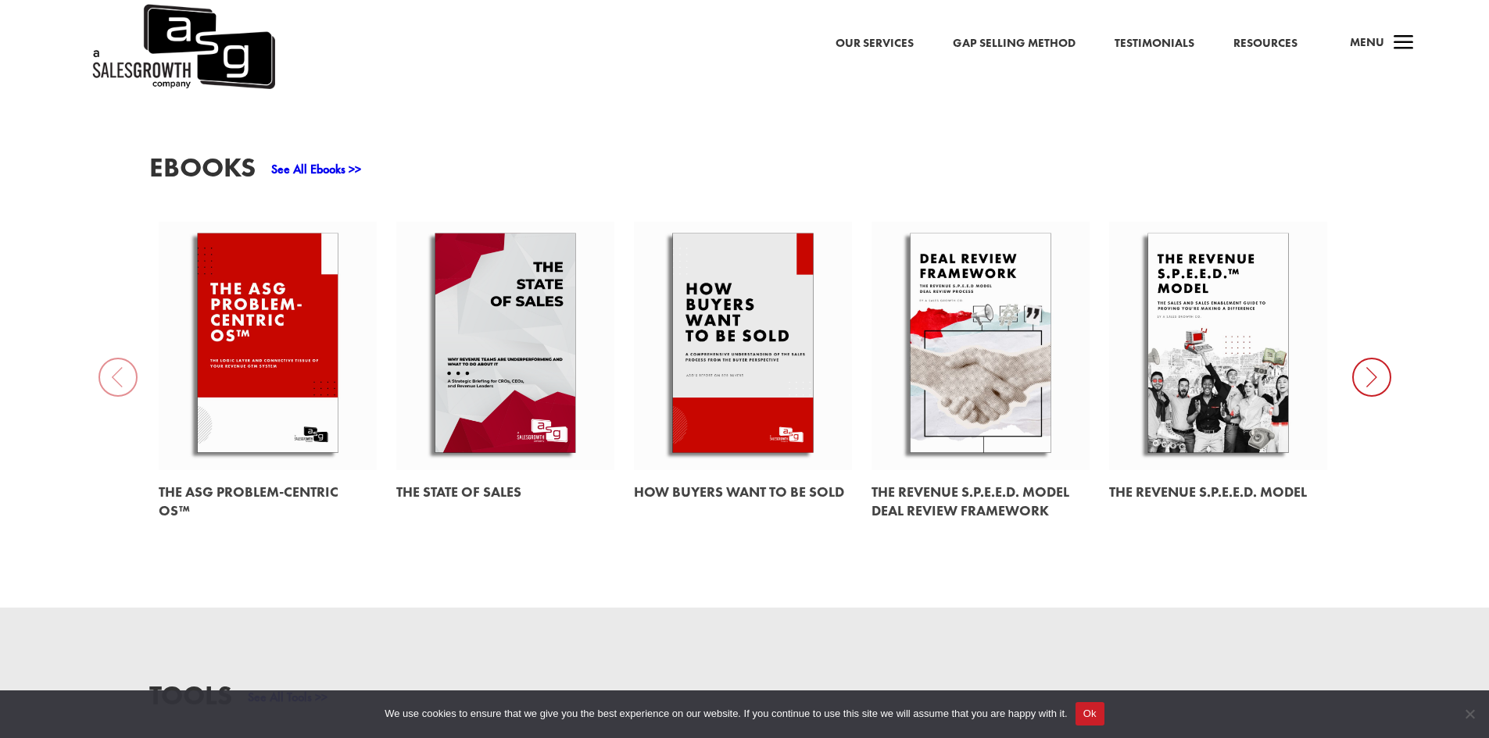
click at [122, 362] on div "EBooks See All Ebooks >> The ASG Problem-Centric OS™ The State of Sales How Buy…" at bounding box center [744, 344] width 1489 height 528
click at [1368, 358] on icon at bounding box center [1371, 377] width 39 height 39
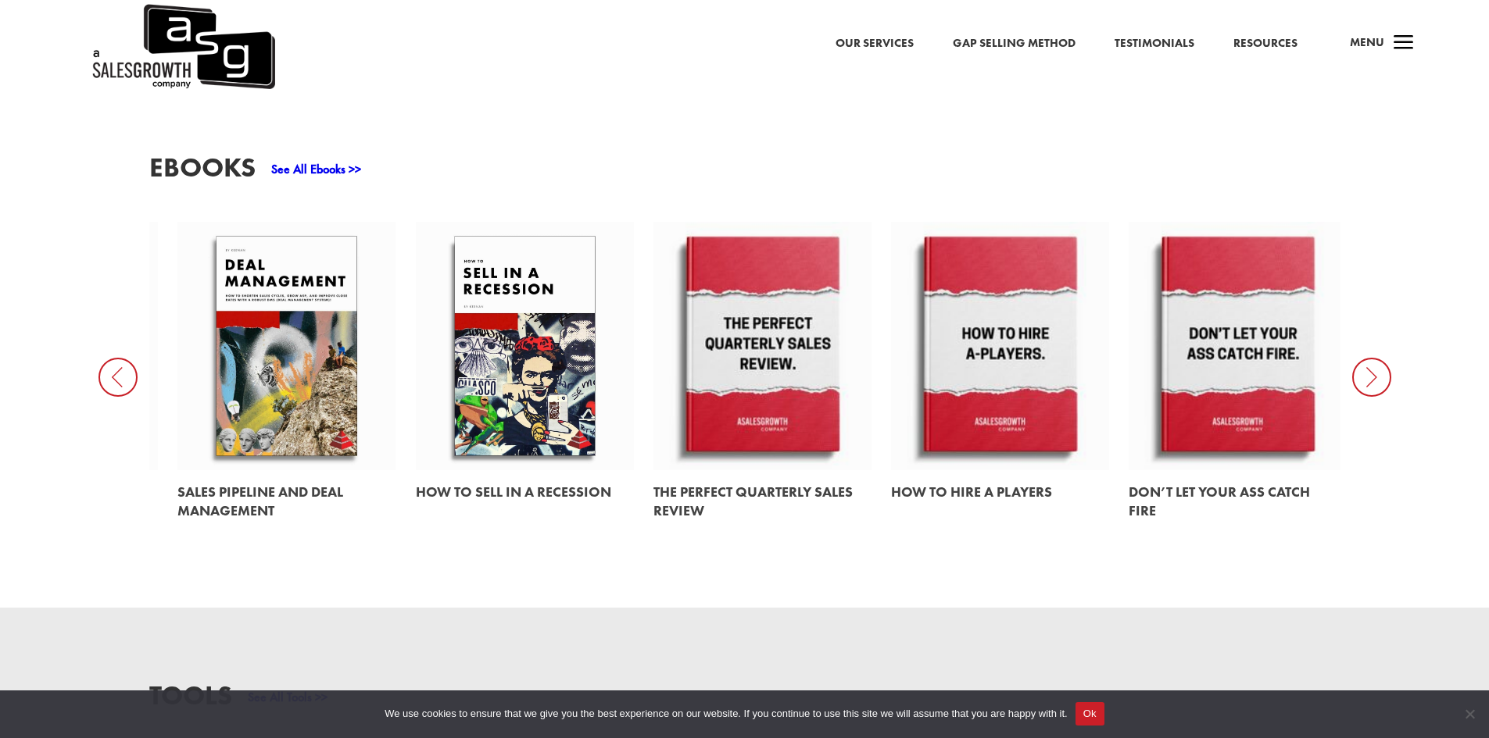
click at [1368, 358] on icon at bounding box center [1371, 377] width 39 height 39
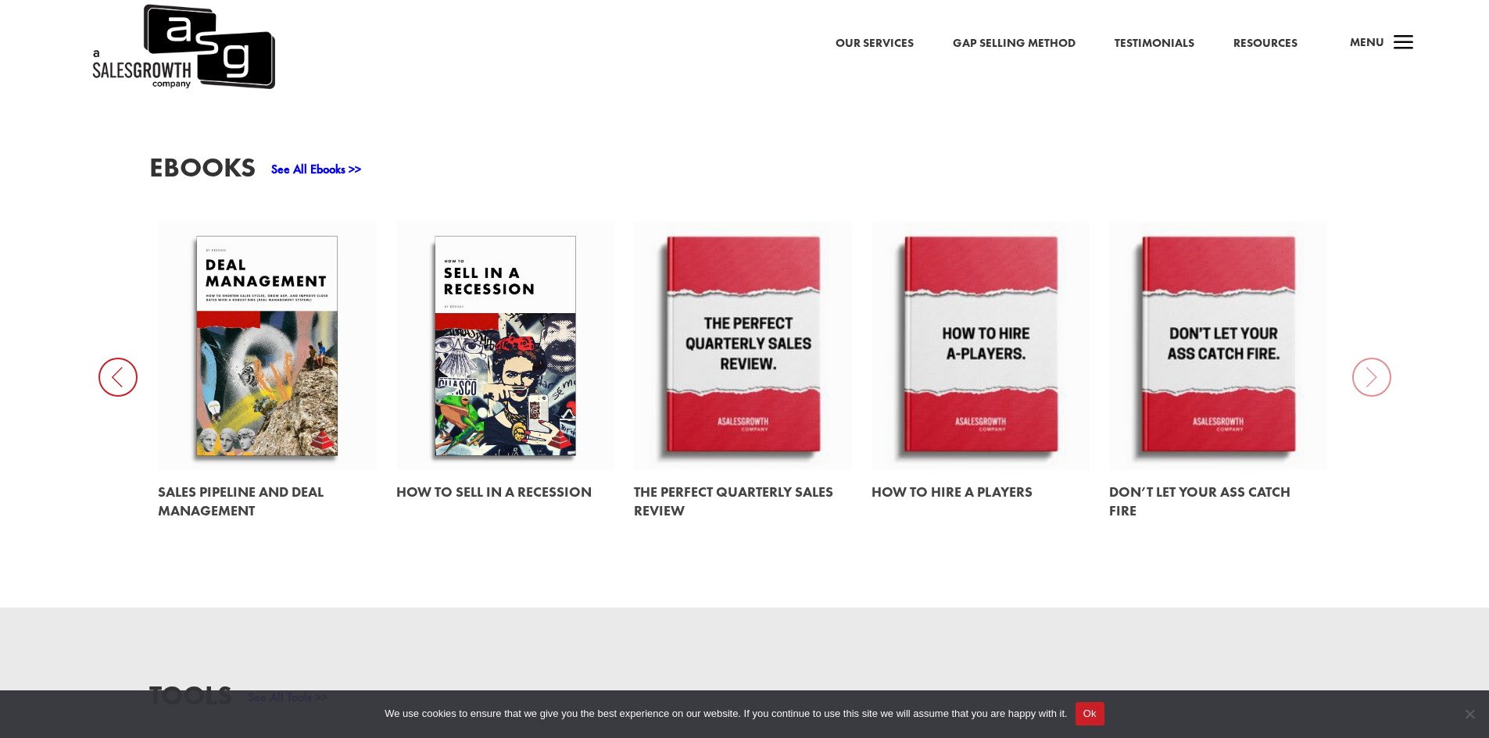
click at [1368, 356] on div "EBooks See All Ebooks >> The ASG Problem-Centric OS™ The State of Sales How Buy…" at bounding box center [744, 344] width 1489 height 528
click at [106, 359] on icon at bounding box center [117, 377] width 39 height 39
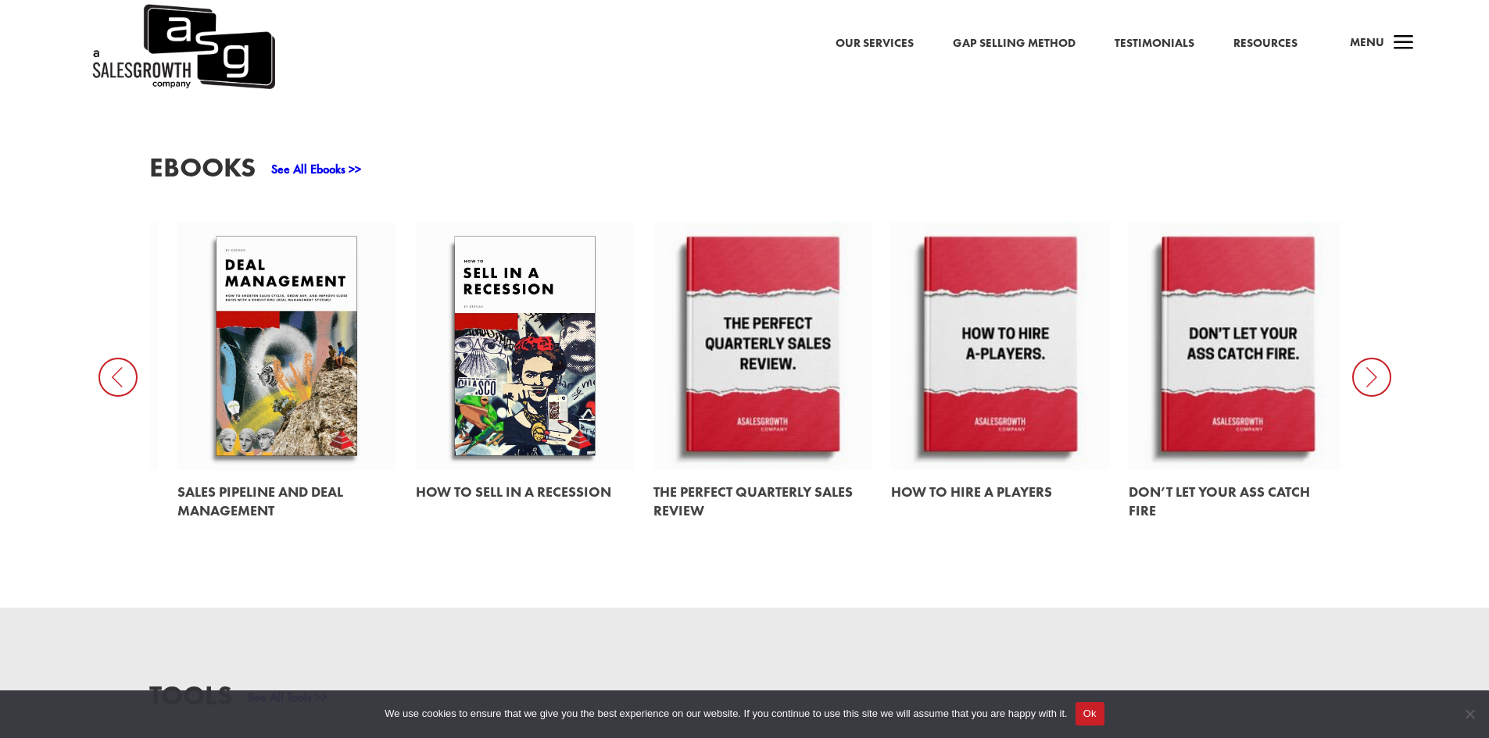
click at [106, 359] on icon at bounding box center [117, 377] width 39 height 39
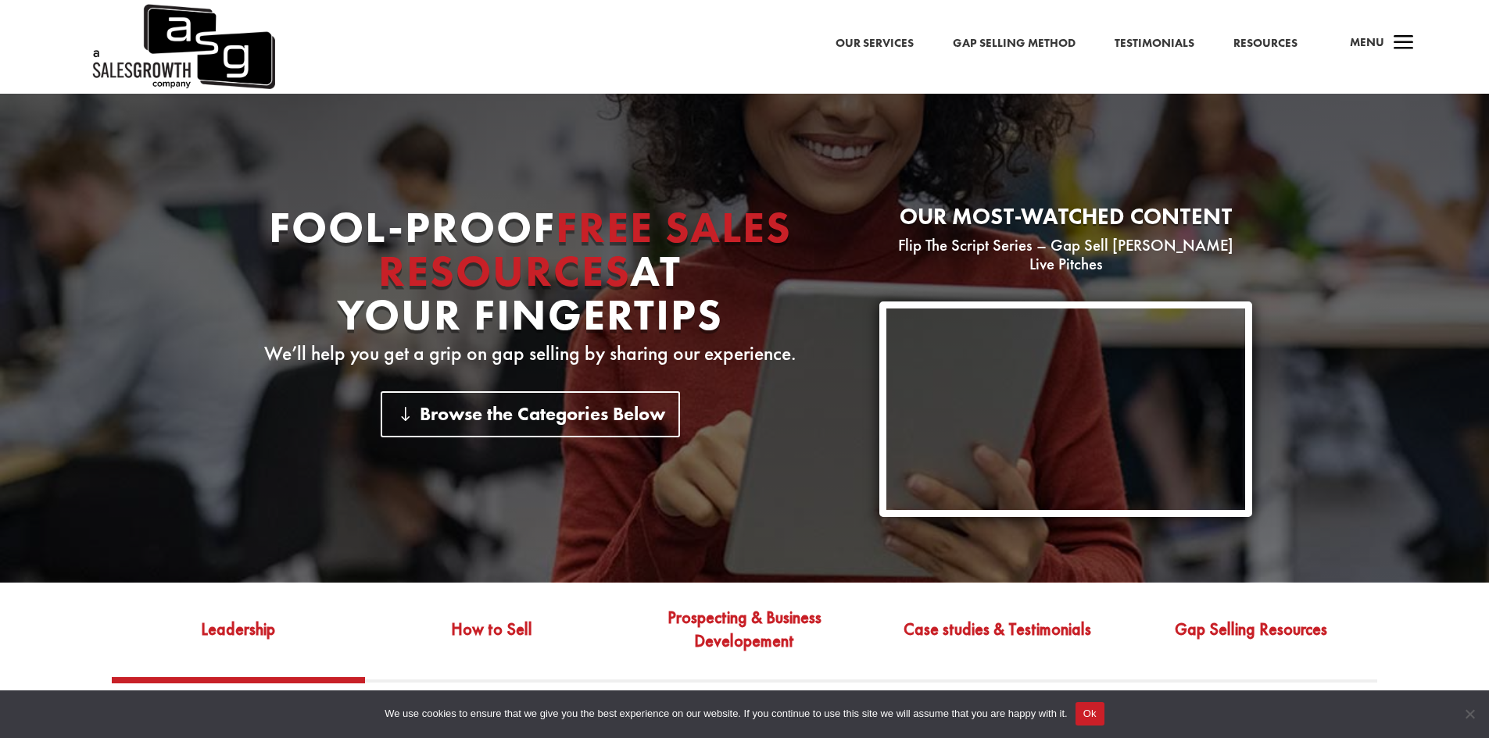
scroll to position [156, 0]
